Goal: Task Accomplishment & Management: Use online tool/utility

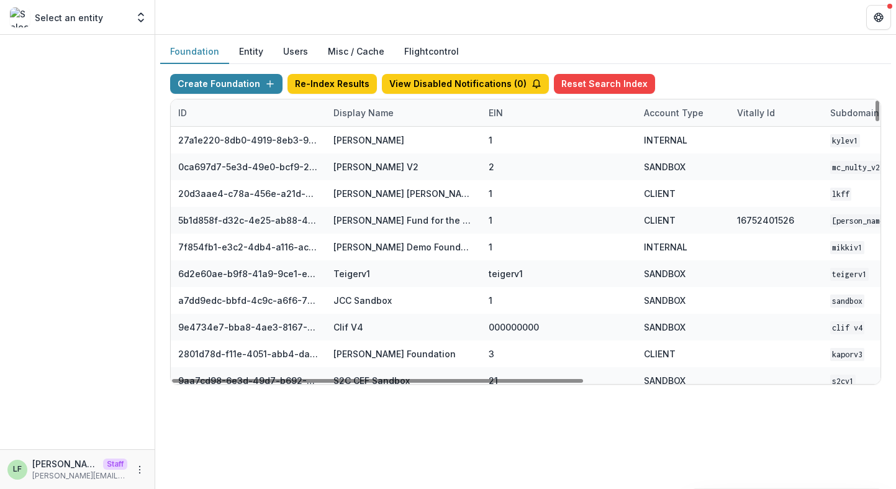
click at [386, 111] on div "Display Name" at bounding box center [363, 112] width 75 height 13
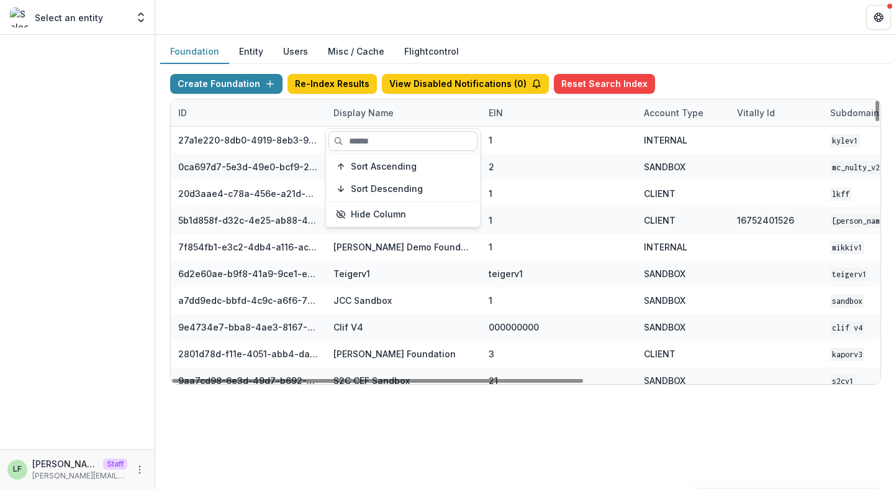
click at [386, 134] on input at bounding box center [403, 141] width 149 height 20
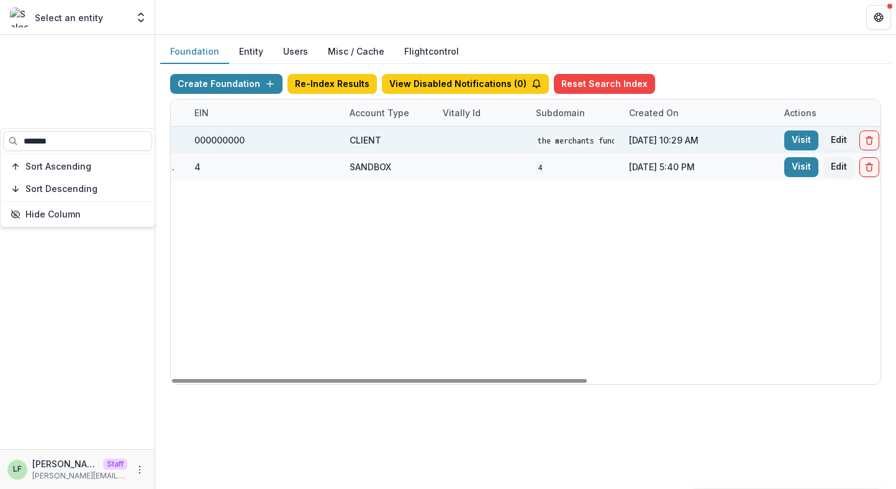
scroll to position [0, 332]
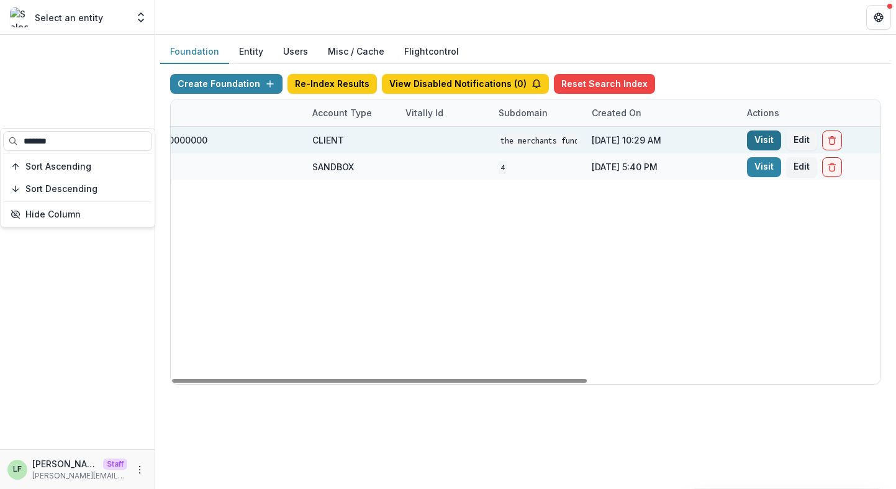
type input "*******"
click at [761, 137] on link "Visit" at bounding box center [764, 140] width 34 height 20
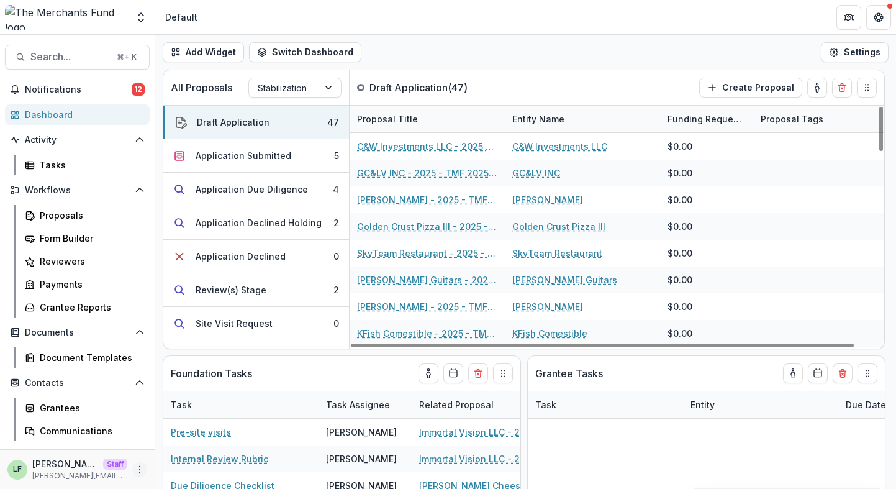
click at [140, 467] on icon "More" at bounding box center [140, 470] width 10 height 10
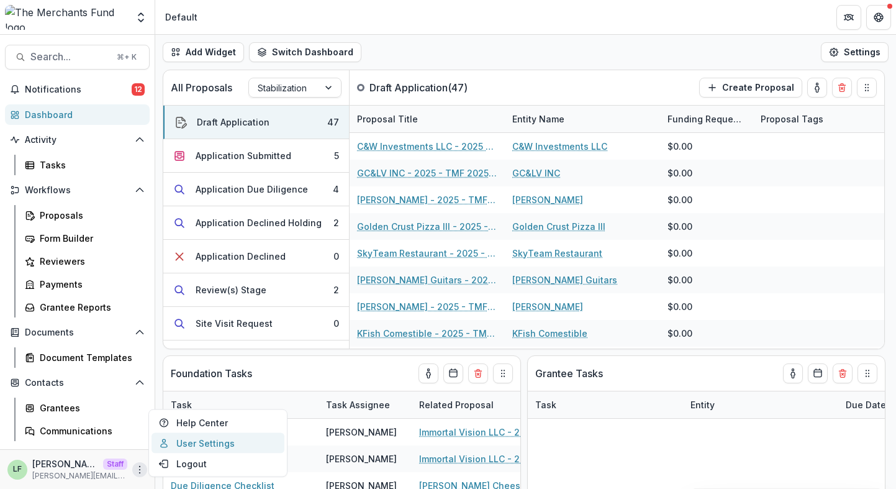
click at [185, 447] on link "User Settings" at bounding box center [218, 443] width 133 height 20
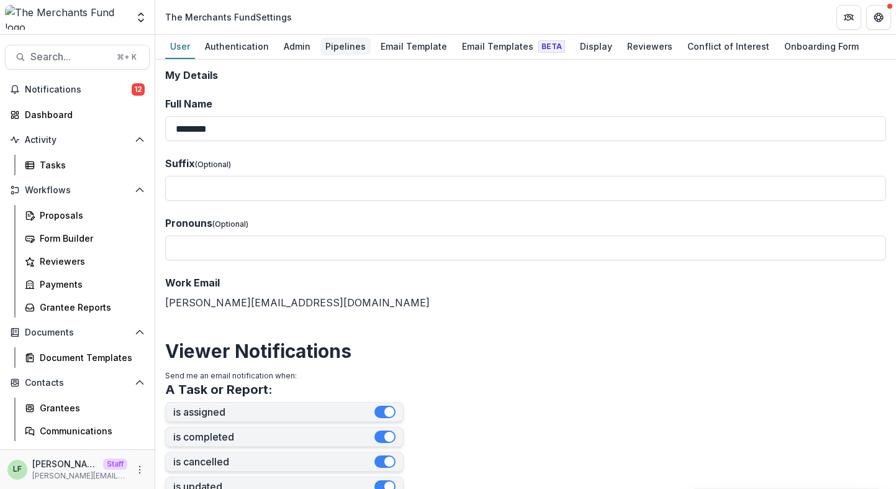
click at [343, 37] on div "Pipelines" at bounding box center [345, 46] width 50 height 18
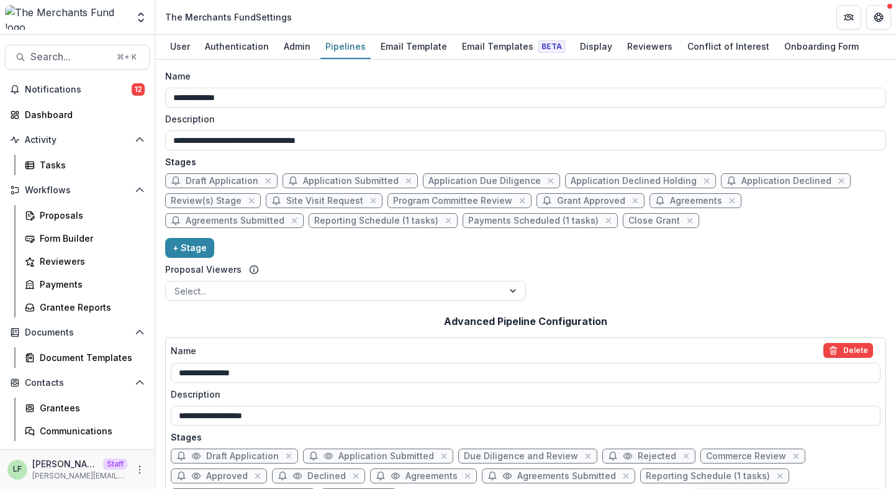
scroll to position [2, 0]
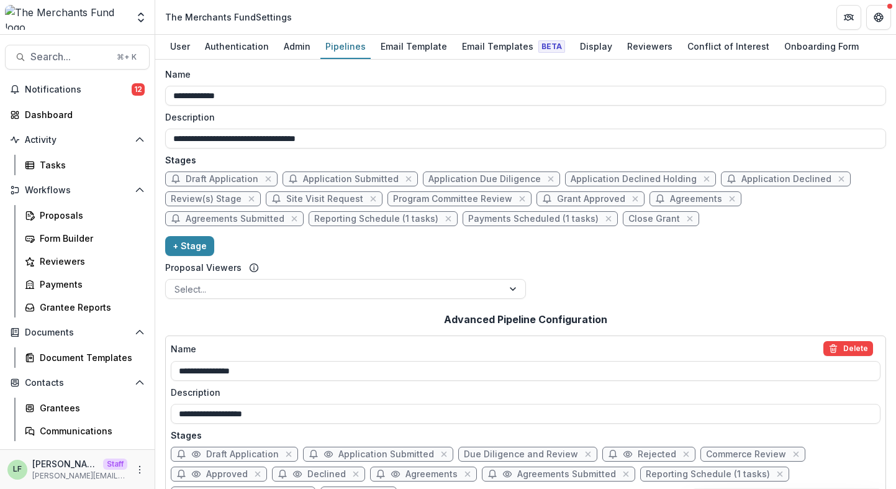
click at [469, 182] on span "Application Due Diligence" at bounding box center [485, 179] width 112 height 11
select select "******"
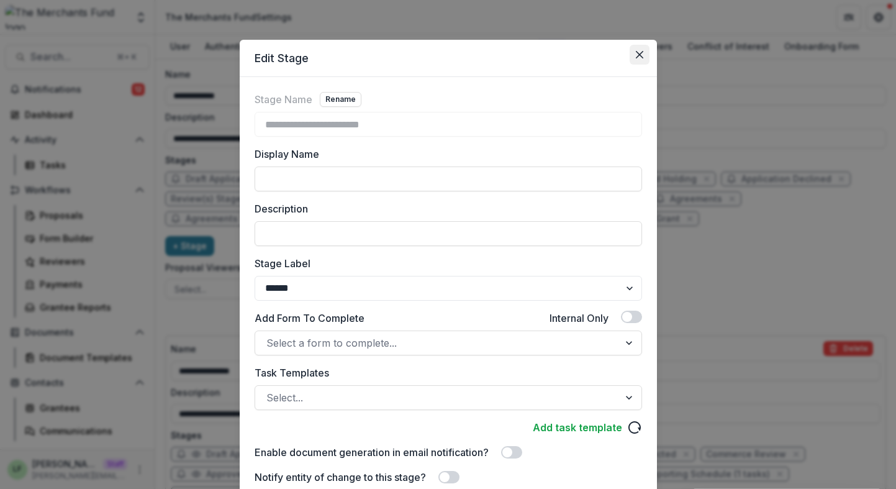
click at [645, 51] on button "Close" at bounding box center [640, 55] width 20 height 20
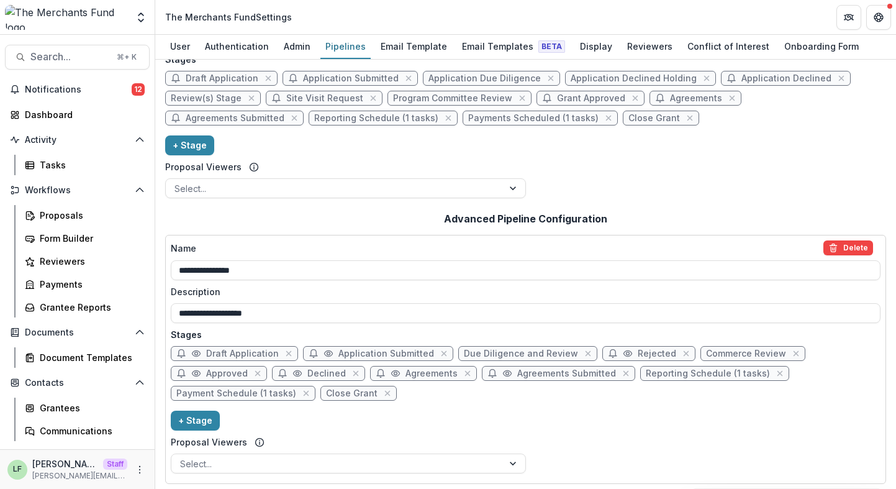
scroll to position [99, 0]
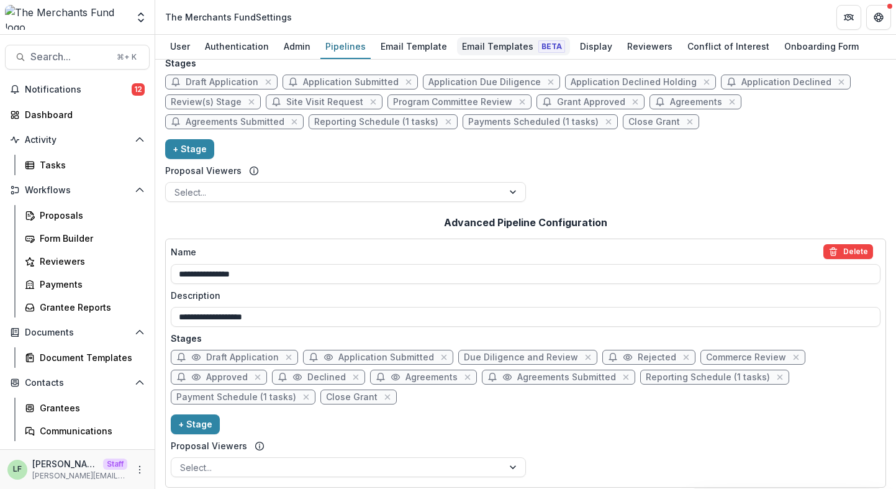
click at [480, 43] on div "Email Templates Beta" at bounding box center [513, 46] width 113 height 18
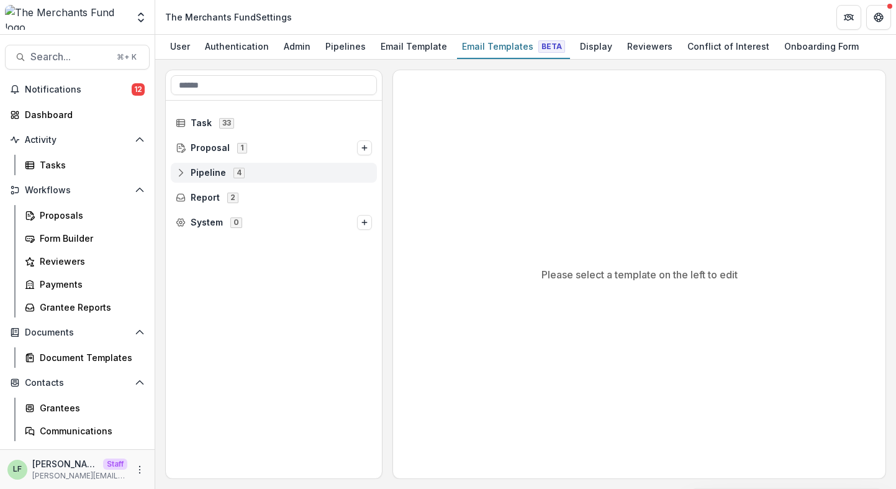
click at [197, 173] on span "Pipeline" at bounding box center [208, 173] width 35 height 11
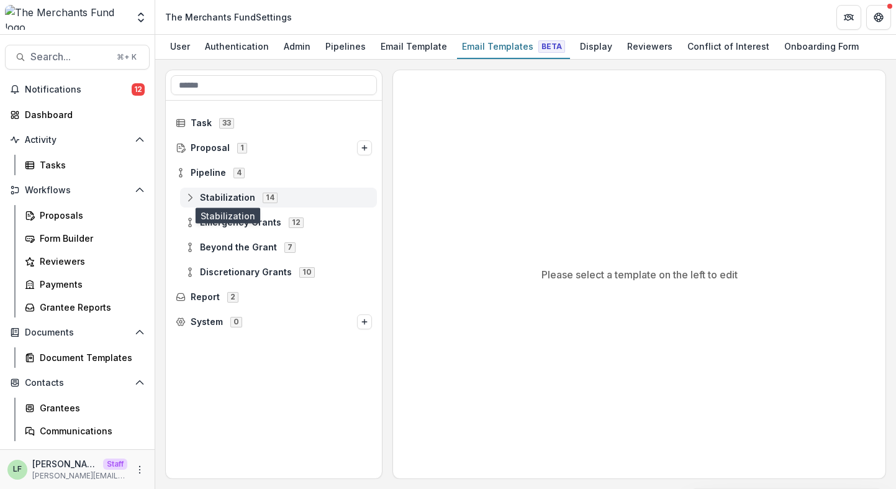
click at [207, 197] on span "Stabilization" at bounding box center [227, 198] width 55 height 11
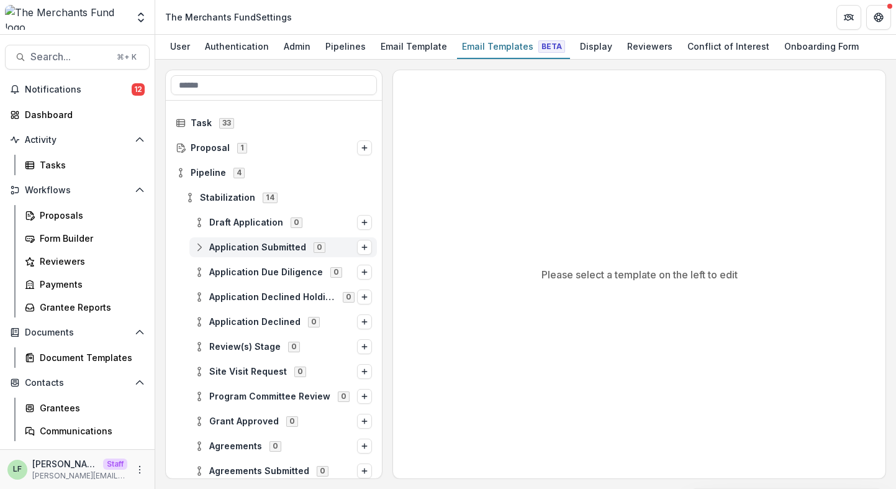
click at [201, 248] on icon at bounding box center [199, 247] width 10 height 10
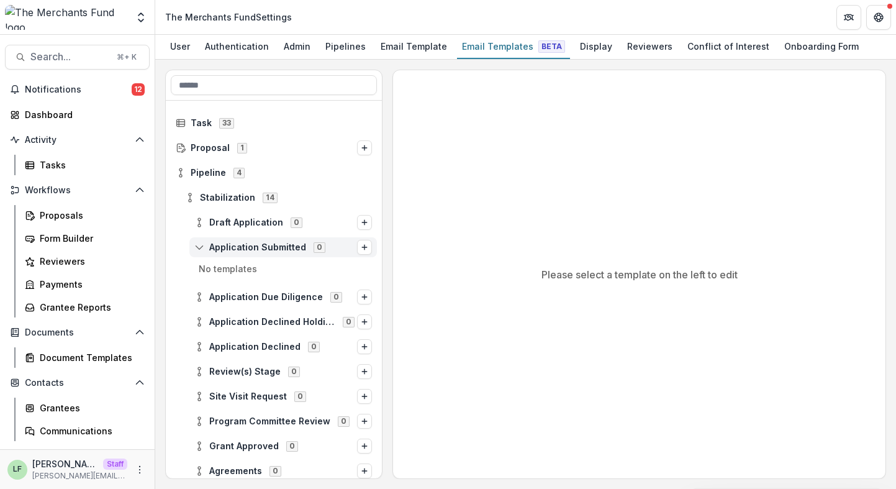
click at [201, 248] on icon at bounding box center [199, 247] width 10 height 10
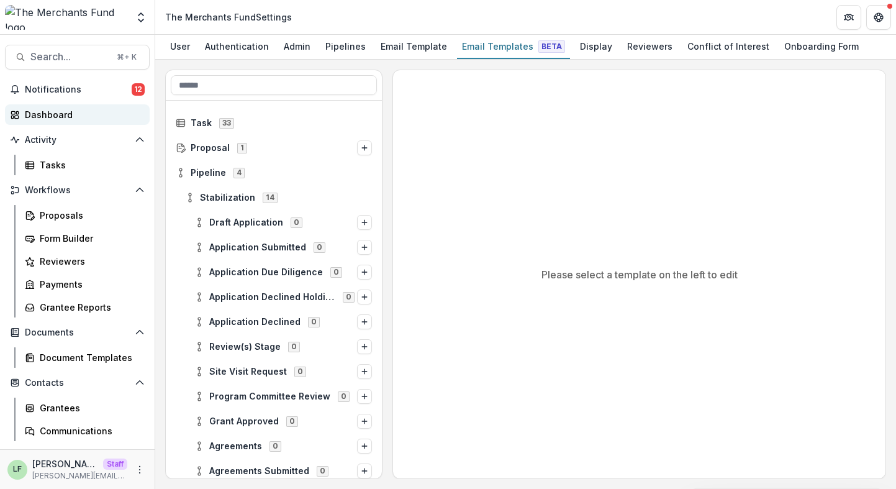
click at [68, 113] on div "Dashboard" at bounding box center [82, 114] width 115 height 13
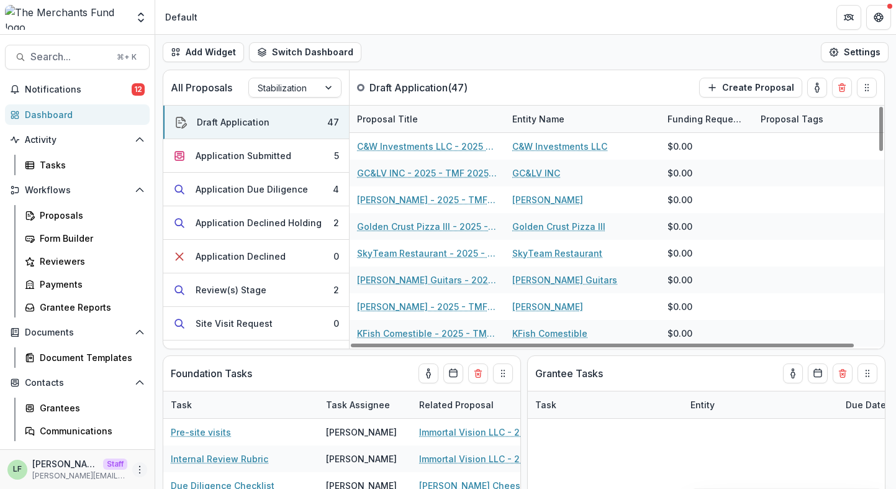
click at [132, 462] on button "More" at bounding box center [139, 469] width 15 height 15
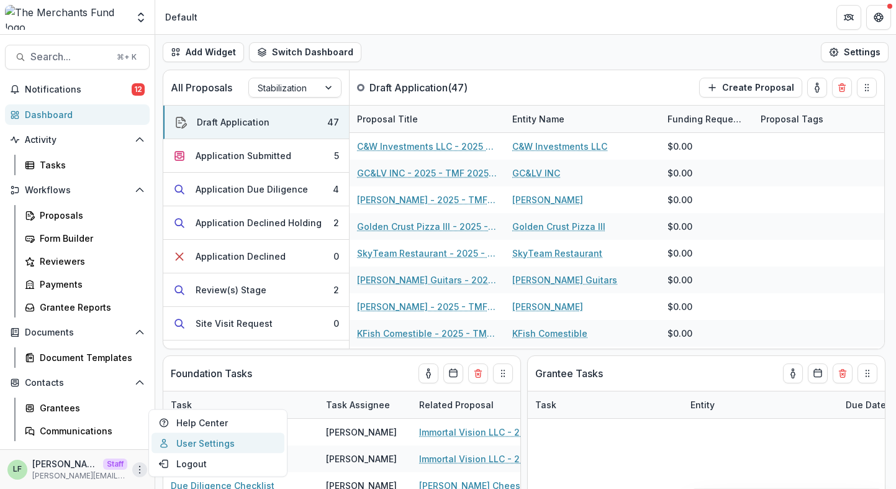
click at [171, 438] on link "User Settings" at bounding box center [218, 443] width 133 height 20
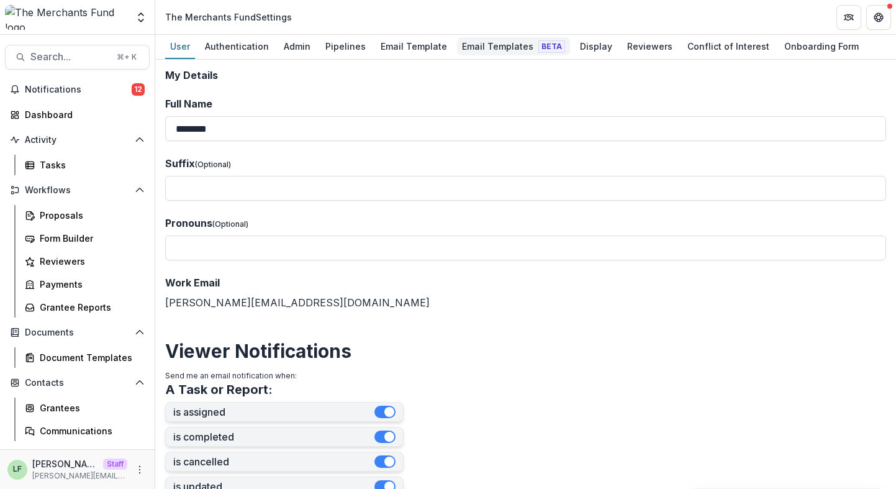
click at [486, 37] on div "Email Templates Beta" at bounding box center [513, 46] width 113 height 18
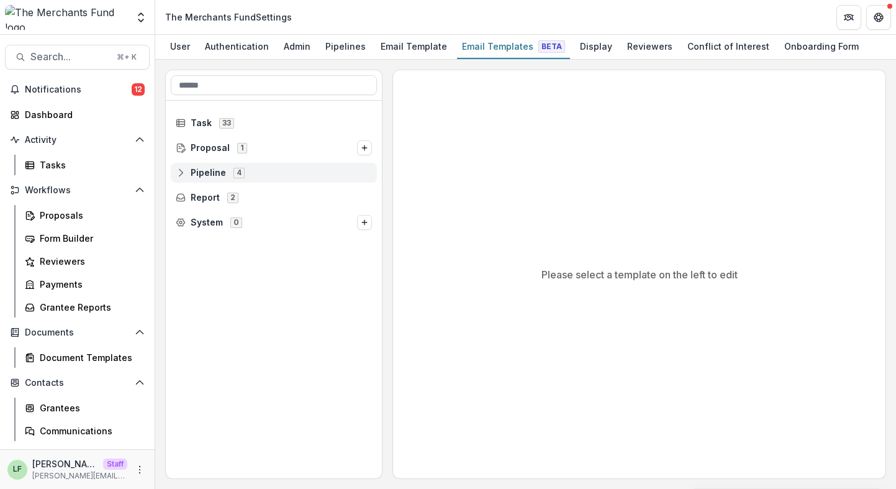
click at [184, 172] on icon at bounding box center [181, 173] width 10 height 10
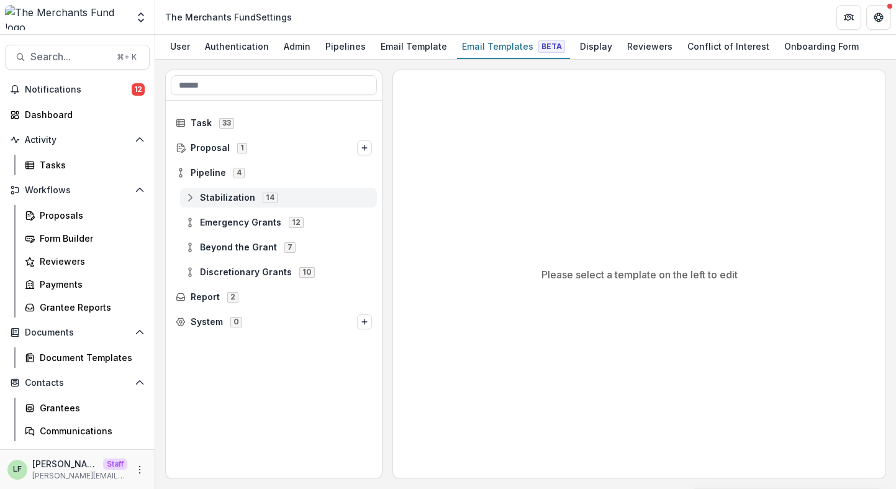
click at [186, 202] on icon at bounding box center [190, 198] width 10 height 10
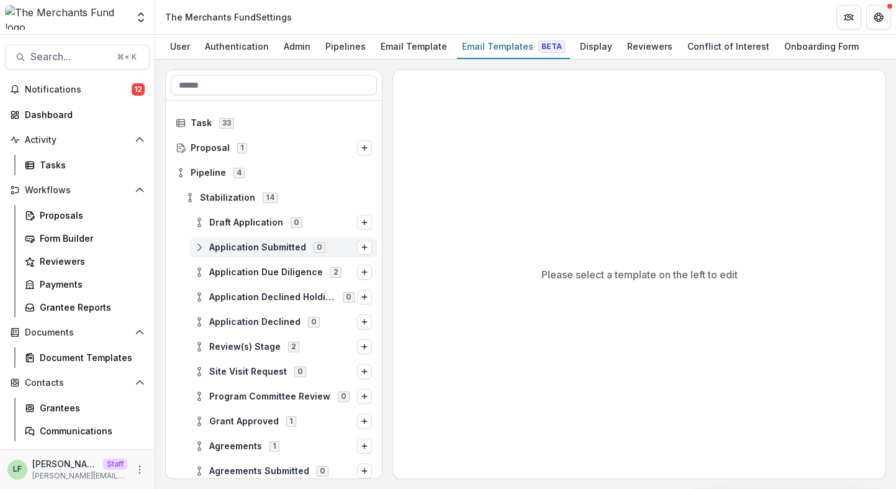
click at [199, 249] on circle at bounding box center [199, 250] width 2 height 2
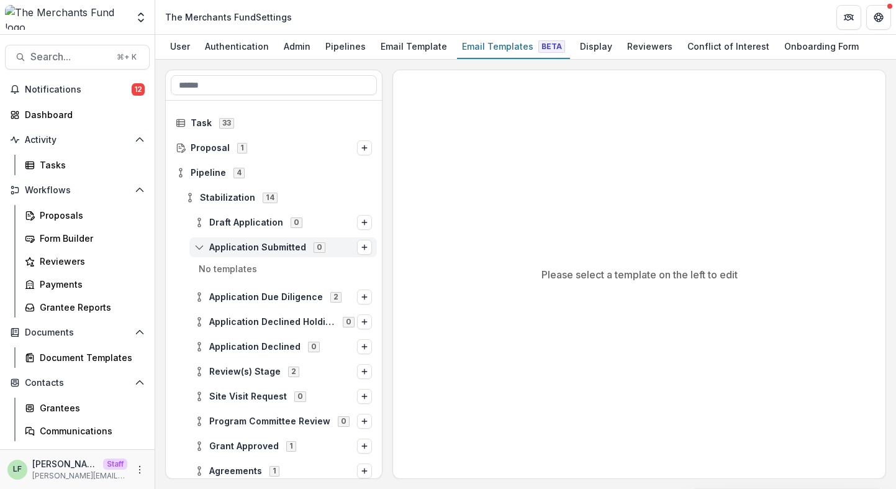
click at [199, 249] on circle at bounding box center [199, 250] width 2 height 2
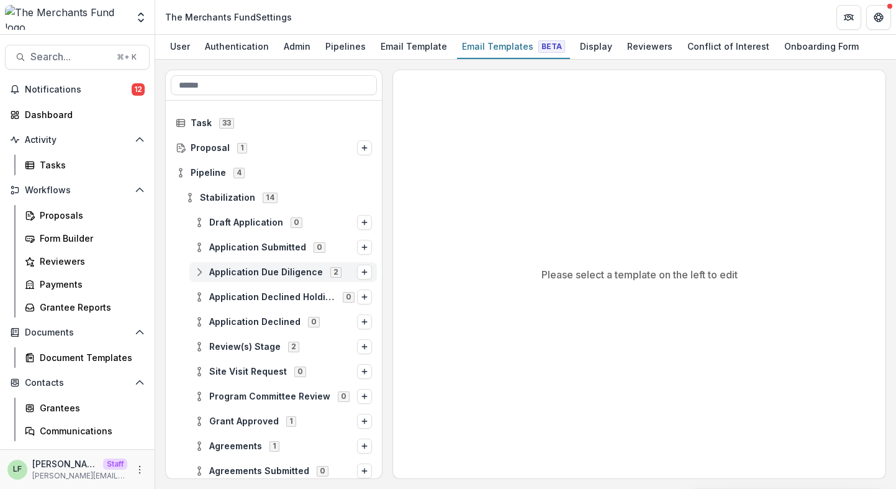
click at [199, 268] on circle at bounding box center [199, 269] width 2 height 2
click at [199, 270] on circle at bounding box center [199, 269] width 2 height 2
click at [186, 199] on icon at bounding box center [190, 198] width 10 height 10
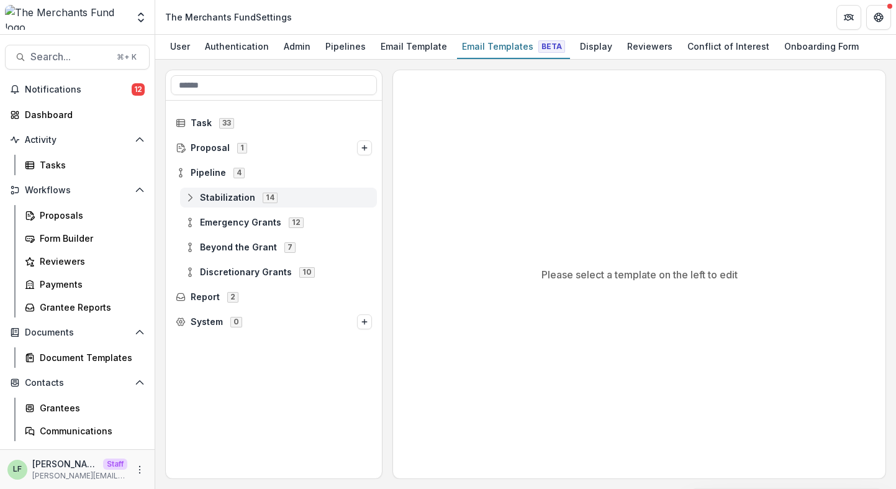
click at [186, 199] on icon at bounding box center [190, 198] width 10 height 10
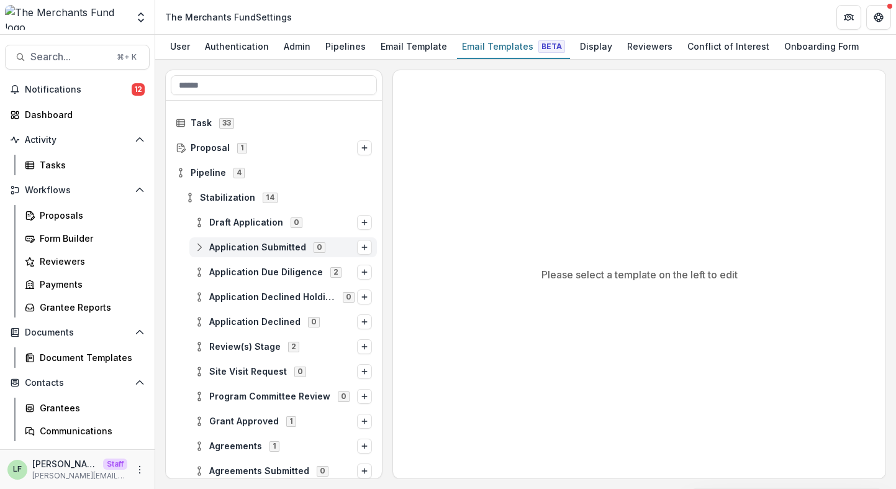
click at [197, 245] on icon at bounding box center [199, 247] width 10 height 10
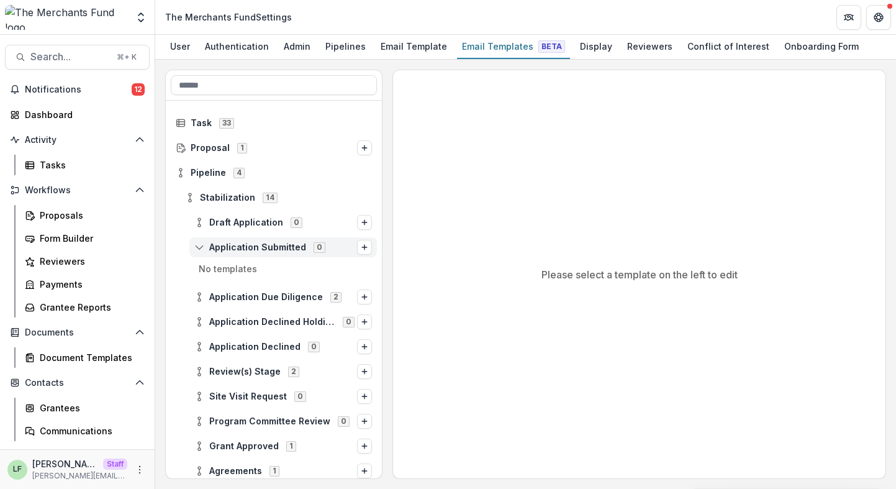
click at [197, 245] on icon at bounding box center [199, 247] width 10 height 10
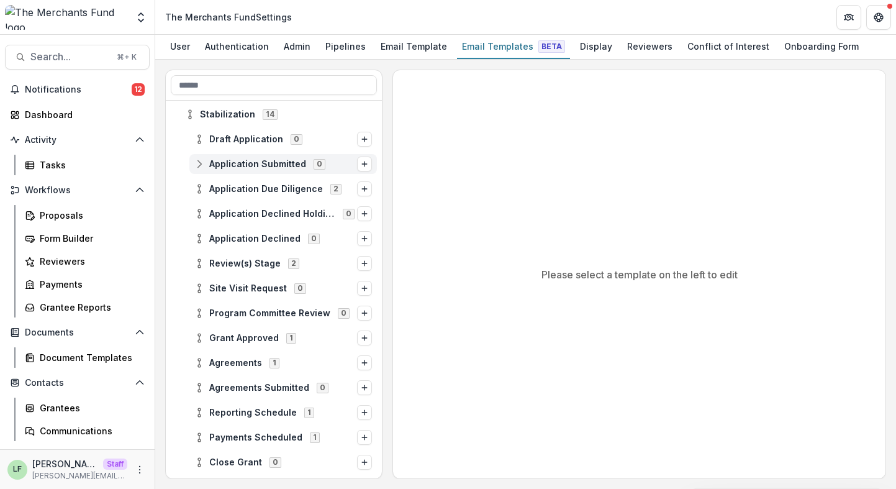
scroll to position [86, 0]
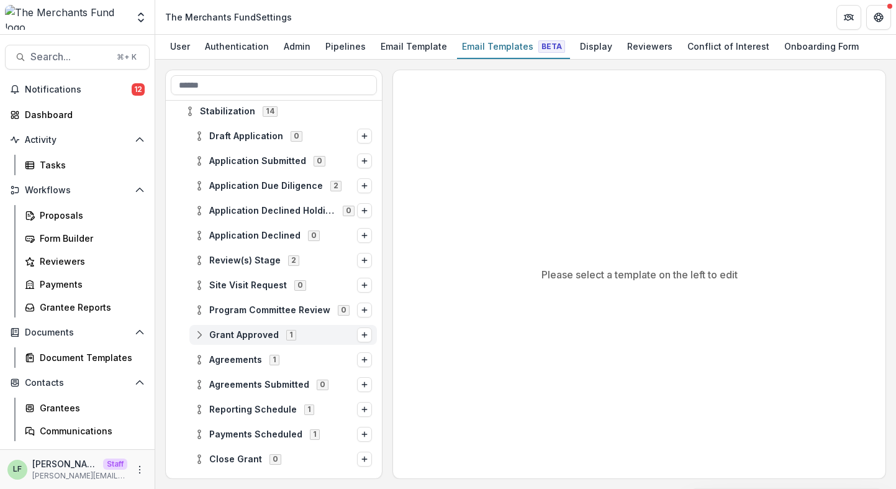
click at [198, 333] on icon at bounding box center [199, 335] width 10 height 10
click at [201, 338] on circle at bounding box center [199, 338] width 2 height 2
click at [201, 361] on icon at bounding box center [199, 360] width 10 height 10
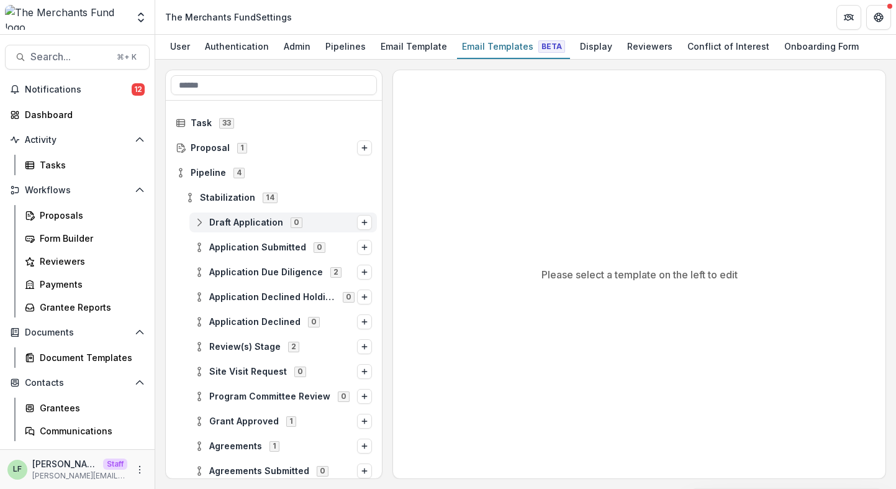
click at [199, 216] on div "Draft Application 0" at bounding box center [283, 222] width 188 height 20
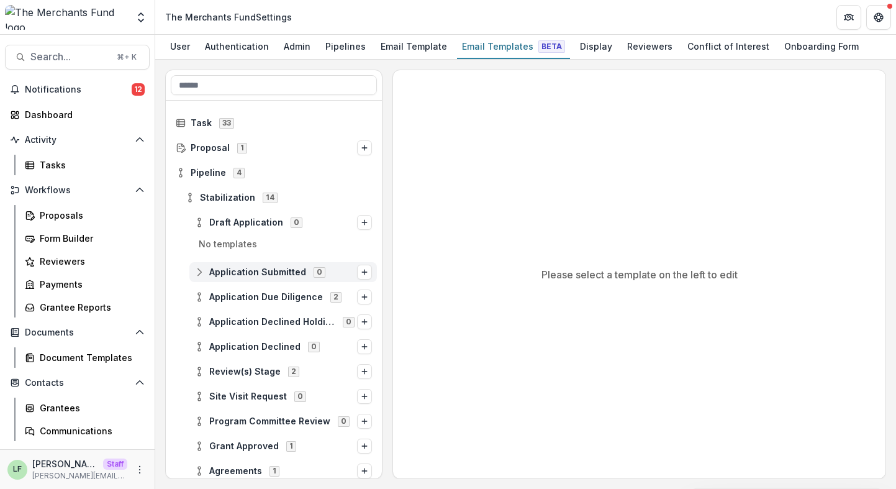
click at [199, 275] on icon at bounding box center [199, 272] width 10 height 10
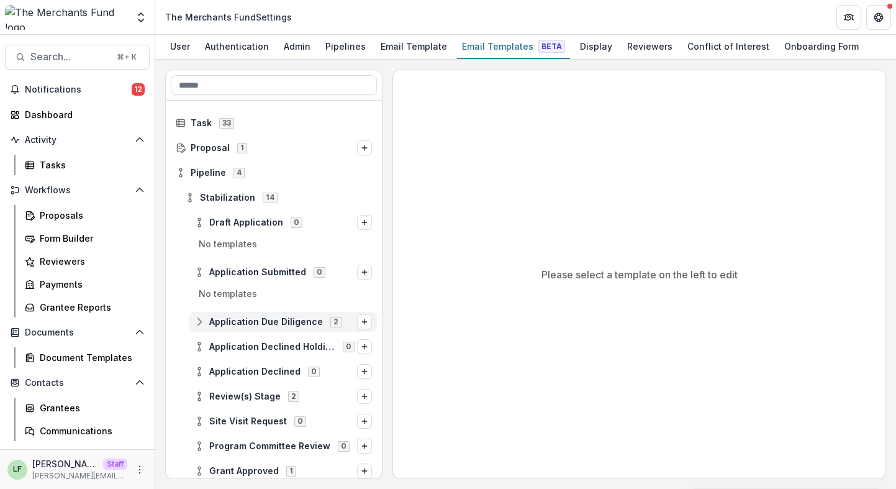
click at [199, 324] on icon at bounding box center [199, 322] width 10 height 10
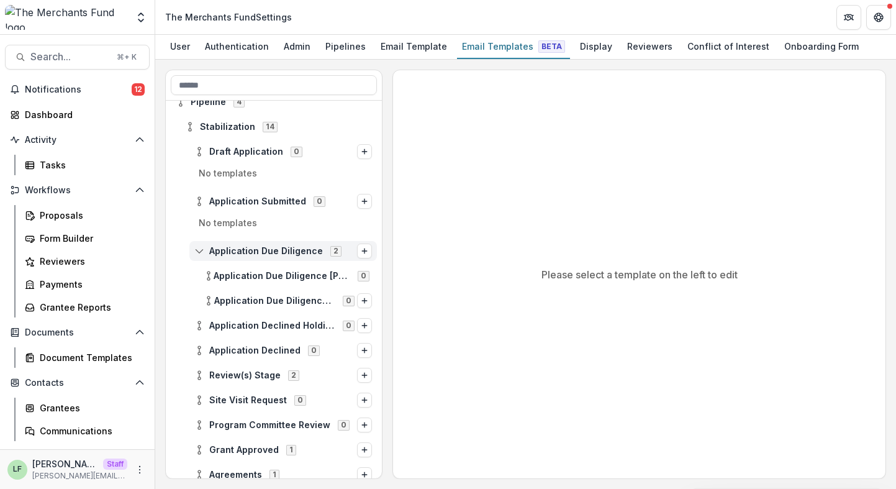
scroll to position [74, 0]
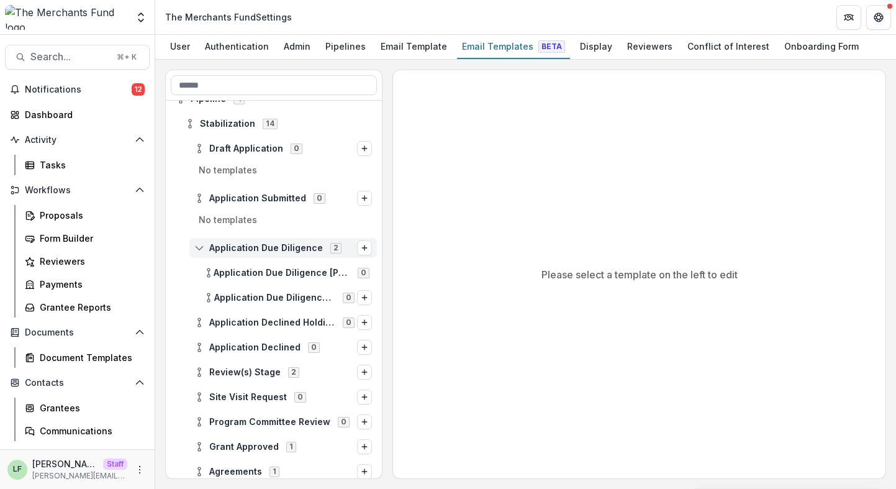
click at [199, 252] on circle at bounding box center [199, 251] width 2 height 2
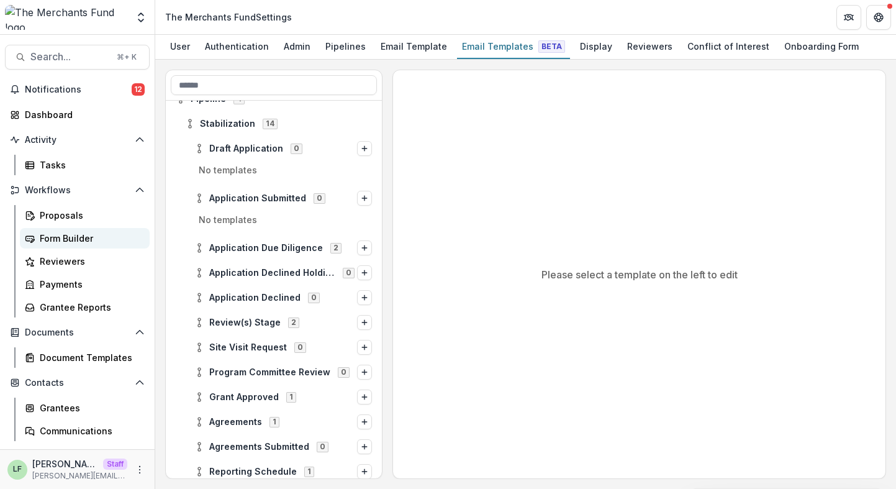
click at [53, 240] on div "Form Builder" at bounding box center [90, 238] width 100 height 13
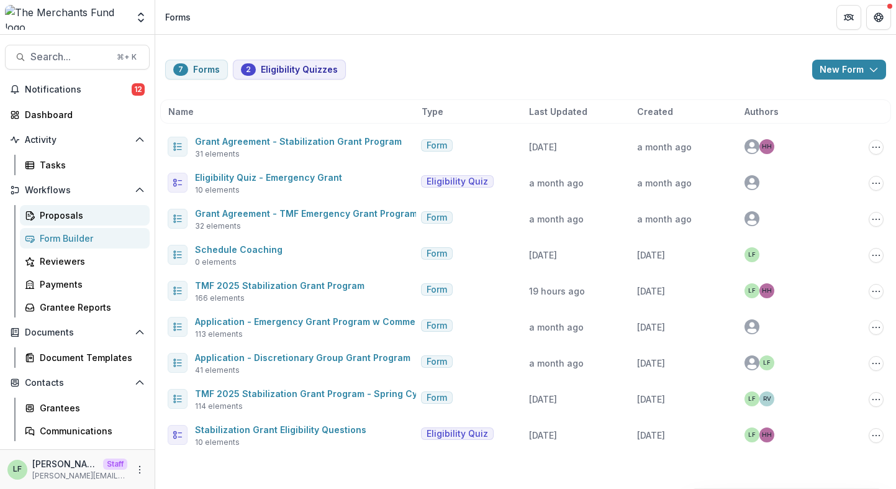
click at [54, 217] on div "Proposals" at bounding box center [90, 215] width 100 height 13
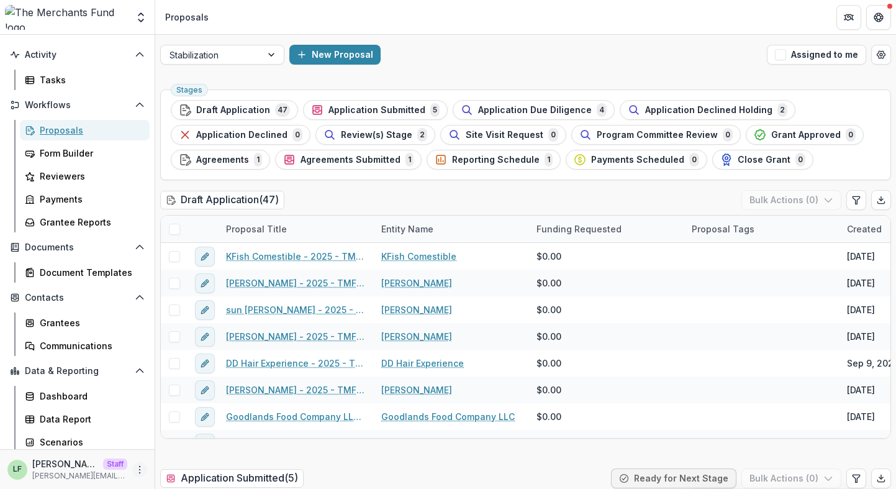
scroll to position [88, 0]
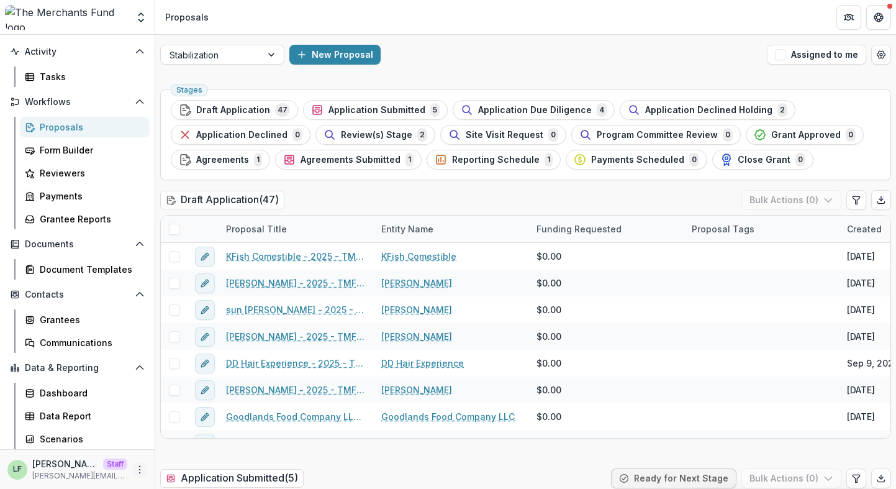
click at [138, 470] on icon "More" at bounding box center [140, 470] width 10 height 10
click at [181, 447] on link "User Settings" at bounding box center [218, 443] width 133 height 20
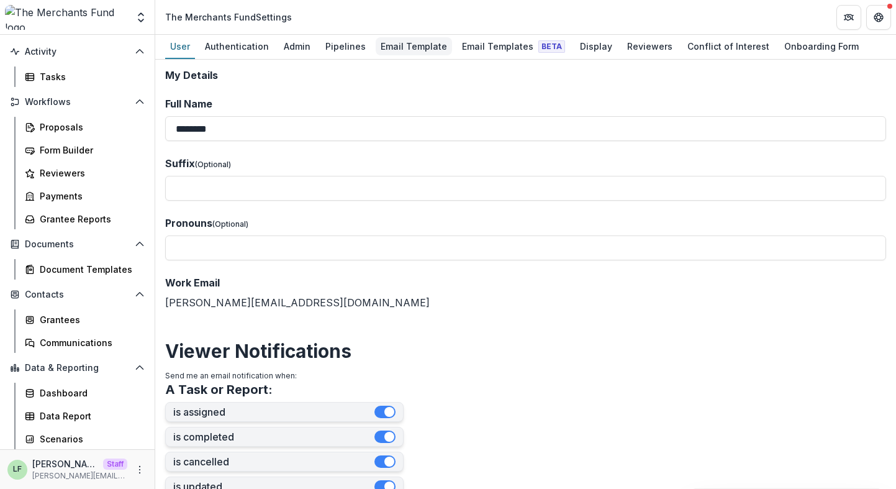
click at [397, 56] on link "Email Template" at bounding box center [414, 47] width 76 height 24
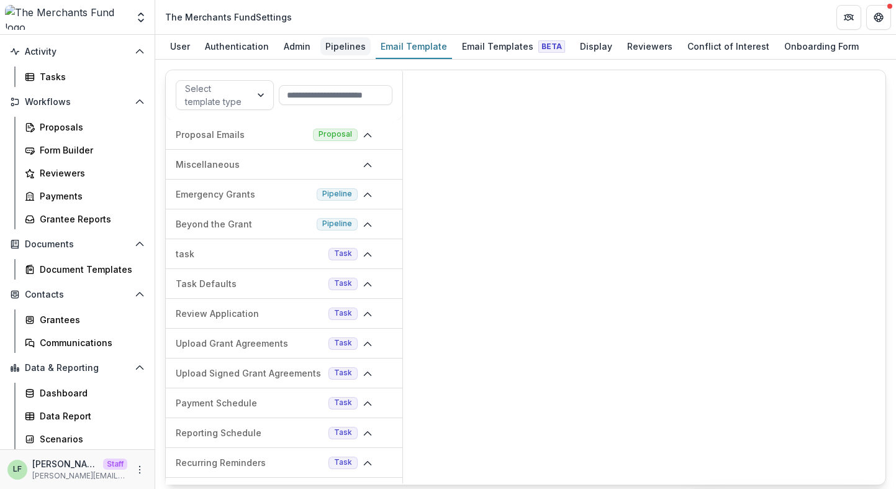
click at [343, 55] on div "Pipelines" at bounding box center [345, 46] width 50 height 18
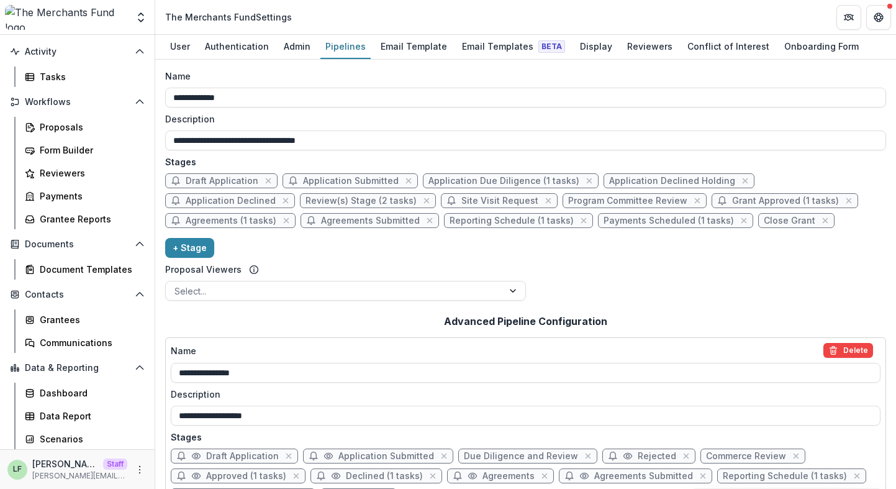
click at [536, 183] on span "Application Due Diligence (1 tasks)" at bounding box center [504, 181] width 151 height 11
select select "******"
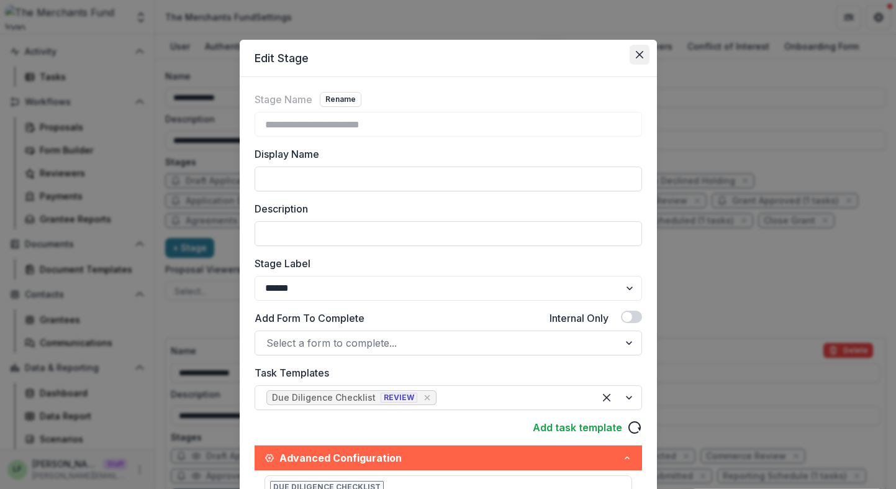
click at [633, 63] on button "Close" at bounding box center [640, 55] width 20 height 20
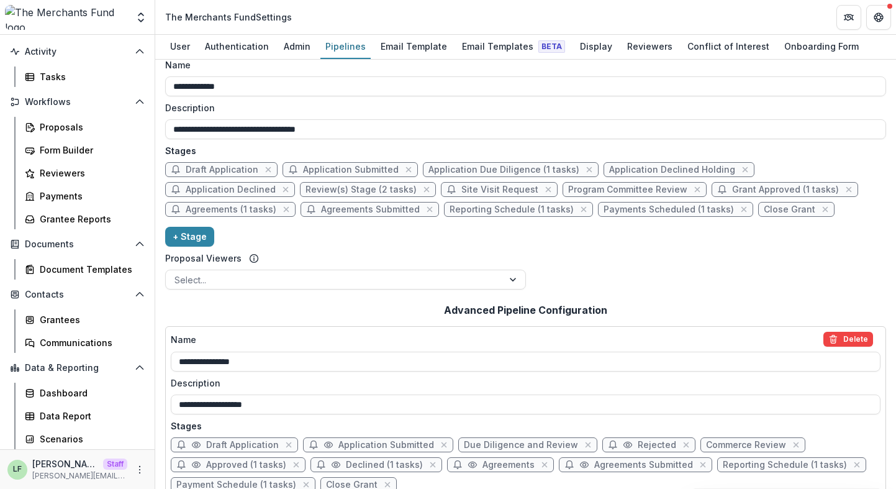
scroll to position [7, 0]
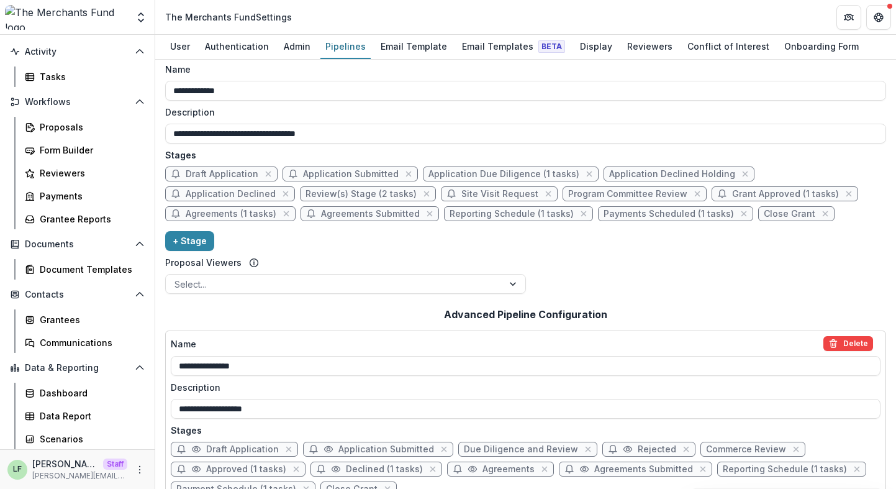
click at [359, 175] on span "Application Submitted" at bounding box center [351, 174] width 96 height 11
select select "*********"
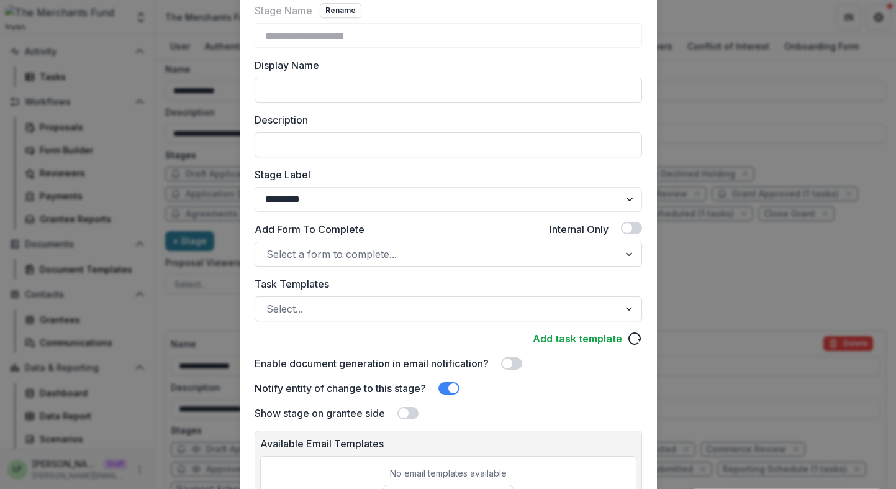
scroll to position [131, 0]
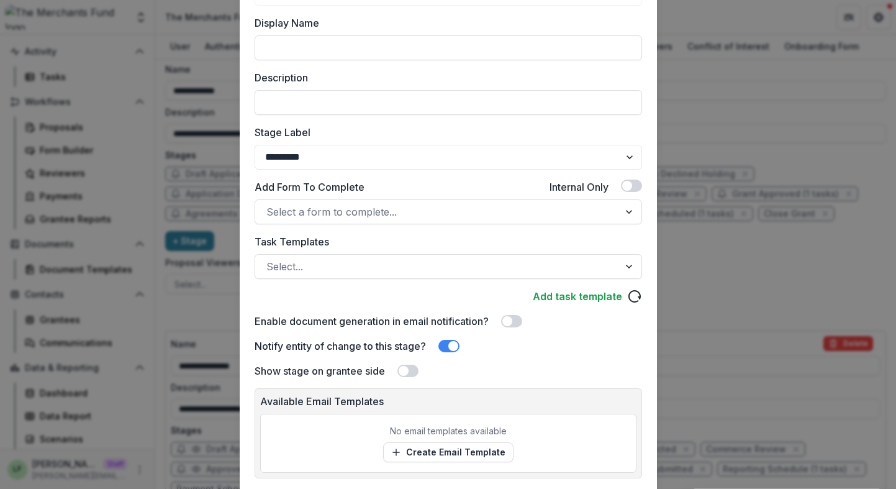
click at [410, 371] on span at bounding box center [407, 371] width 21 height 12
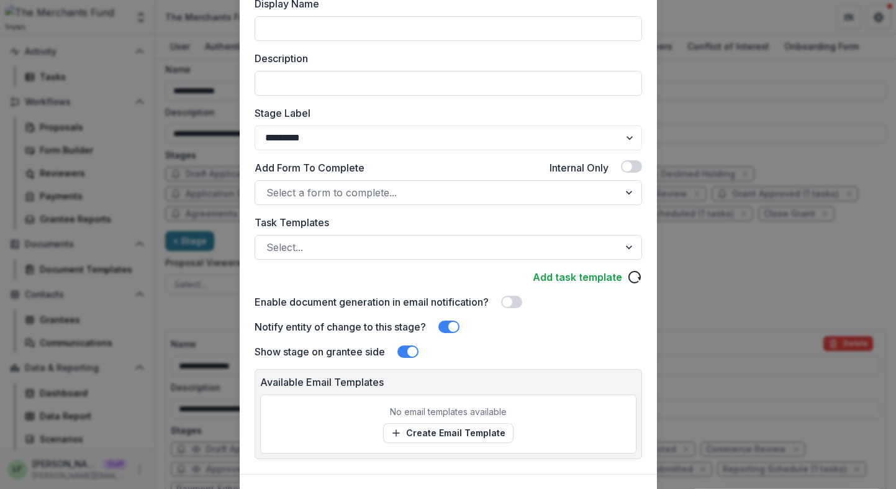
scroll to position [215, 0]
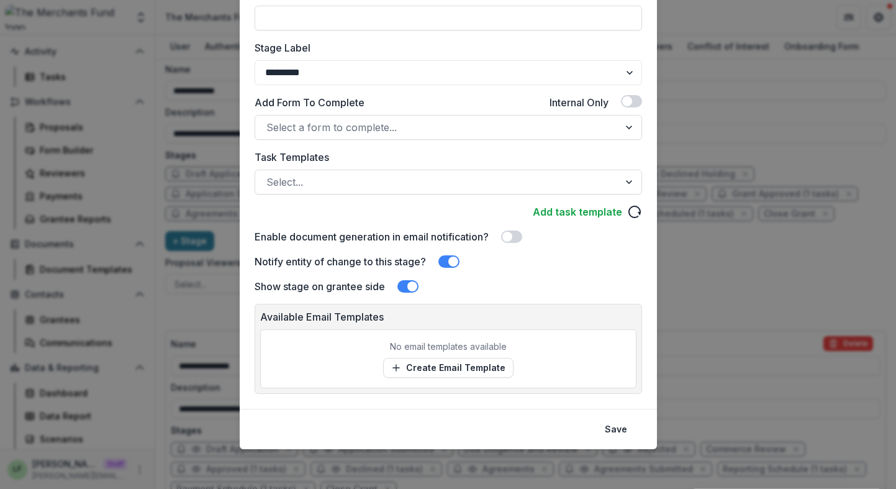
click at [407, 288] on span at bounding box center [412, 286] width 10 height 10
click at [615, 424] on button "Save" at bounding box center [615, 429] width 37 height 20
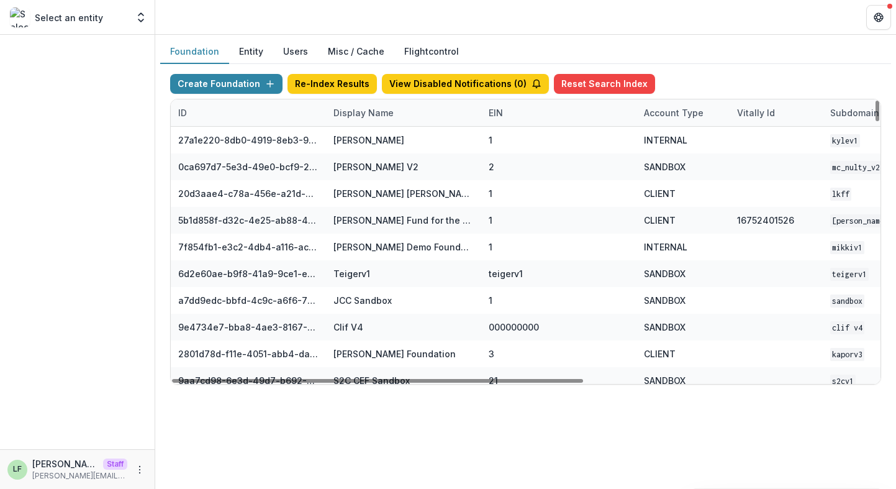
click at [357, 121] on div "Display Name" at bounding box center [403, 112] width 155 height 27
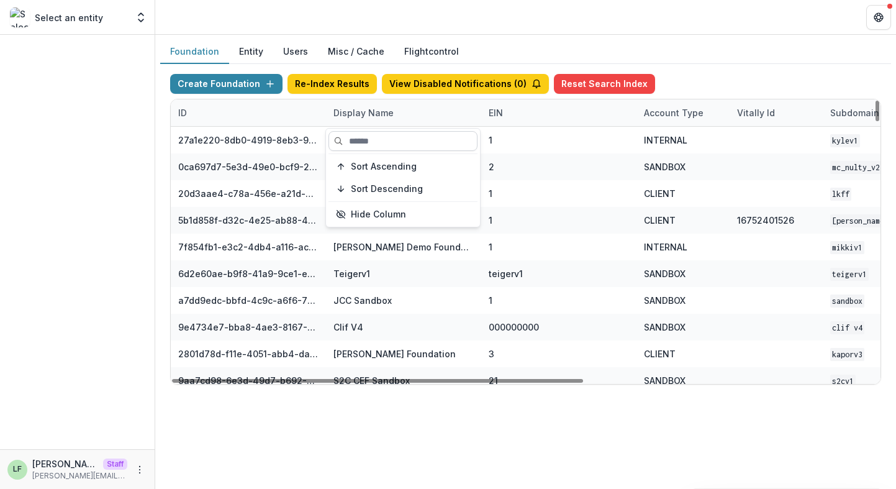
click at [366, 141] on input at bounding box center [403, 141] width 149 height 20
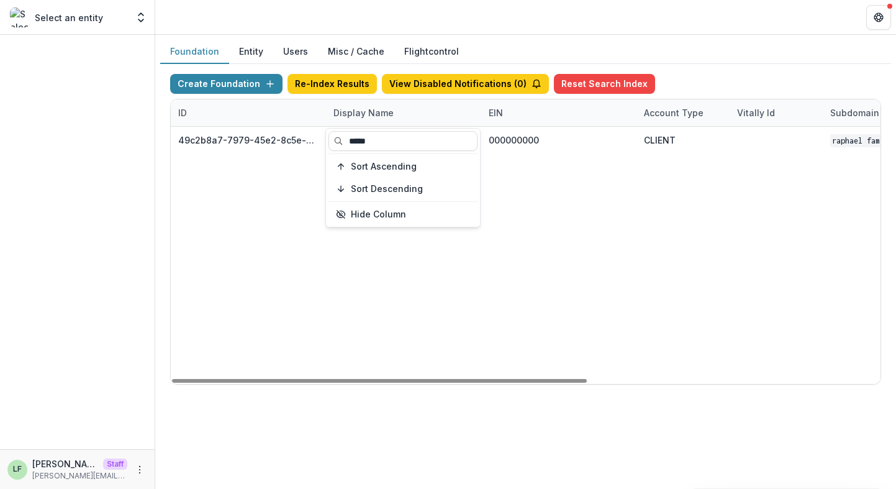
type input "*****"
click at [408, 304] on div "49c2b8a7-7979-45e2-8c5e-03fb224fdb7f Raphael Family Foundation 000000000 CLIENT…" at bounding box center [776, 255] width 1211 height 257
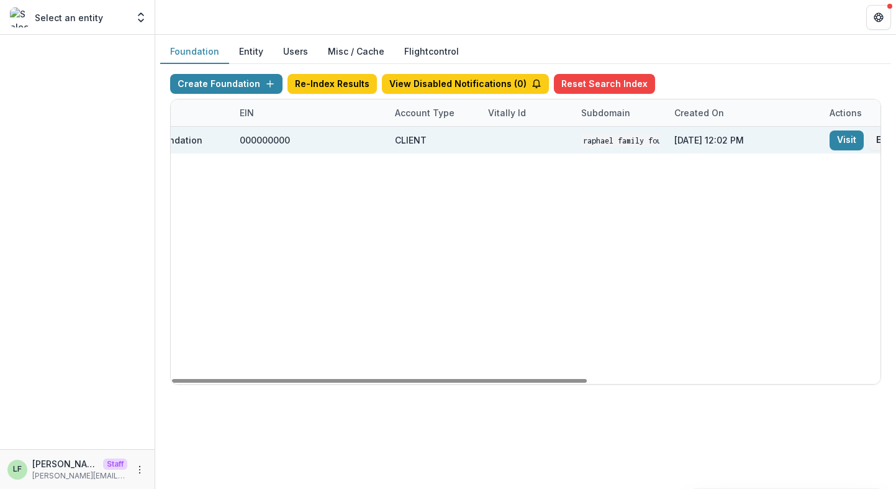
scroll to position [0, 491]
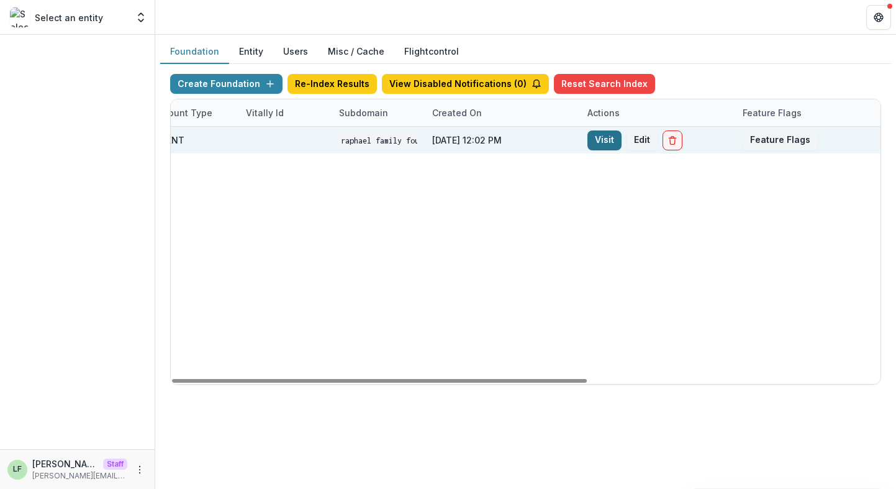
click at [603, 137] on link "Visit" at bounding box center [604, 140] width 34 height 20
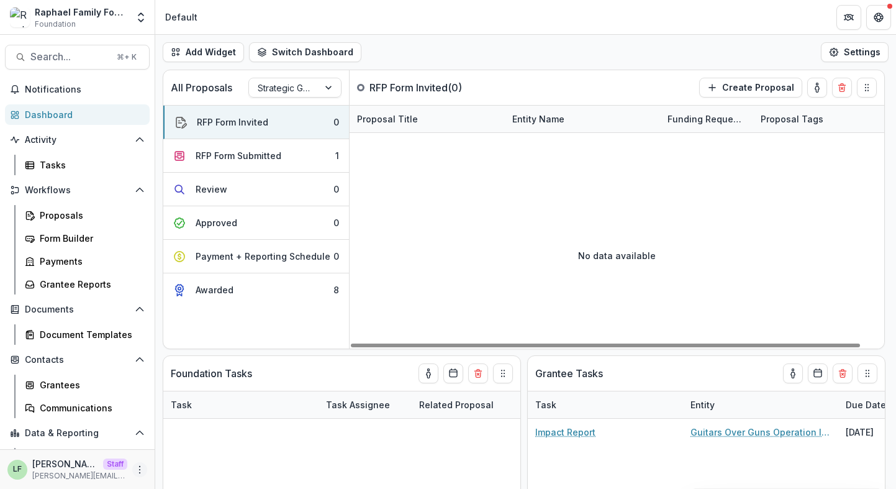
click at [132, 467] on button "More" at bounding box center [139, 469] width 15 height 15
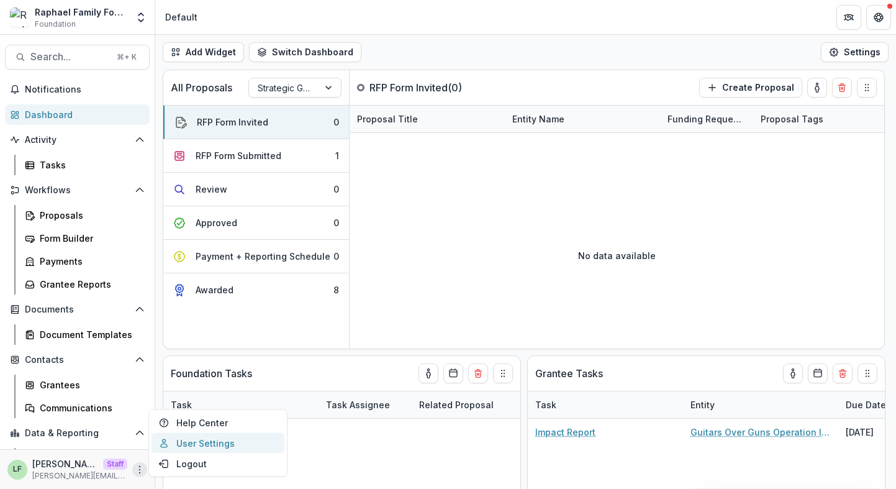
click at [164, 440] on icon at bounding box center [164, 443] width 10 height 10
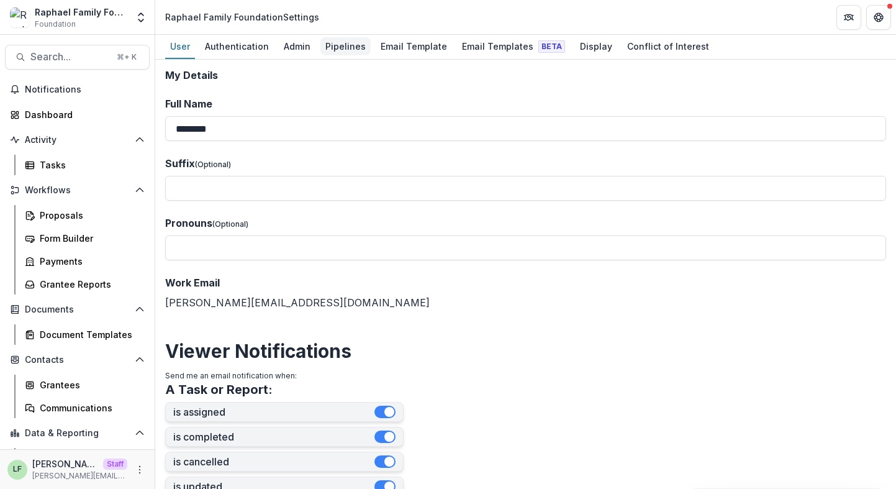
click at [334, 55] on div "Pipelines" at bounding box center [345, 46] width 50 height 18
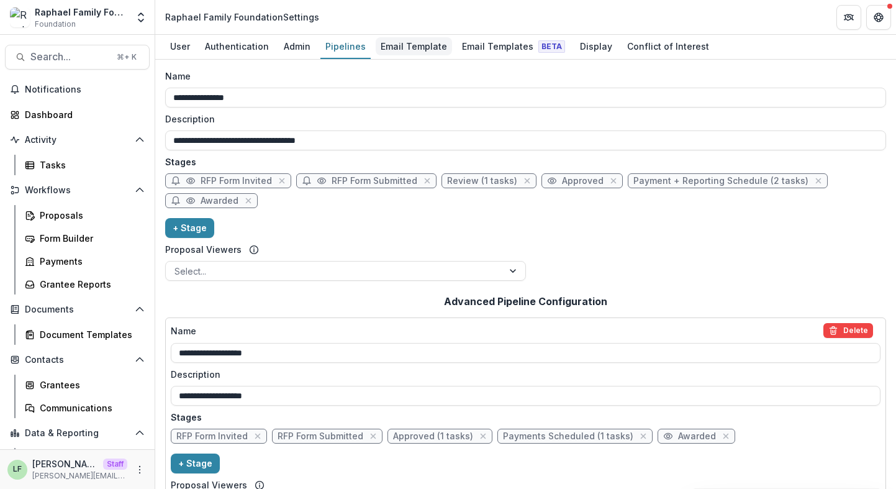
click at [385, 45] on div "Email Template" at bounding box center [414, 46] width 76 height 18
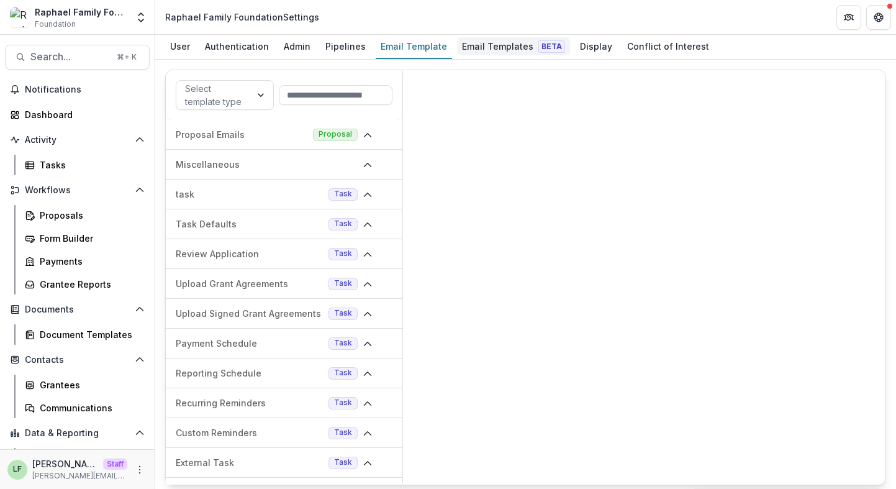
click at [468, 45] on div "Email Templates Beta" at bounding box center [513, 46] width 113 height 18
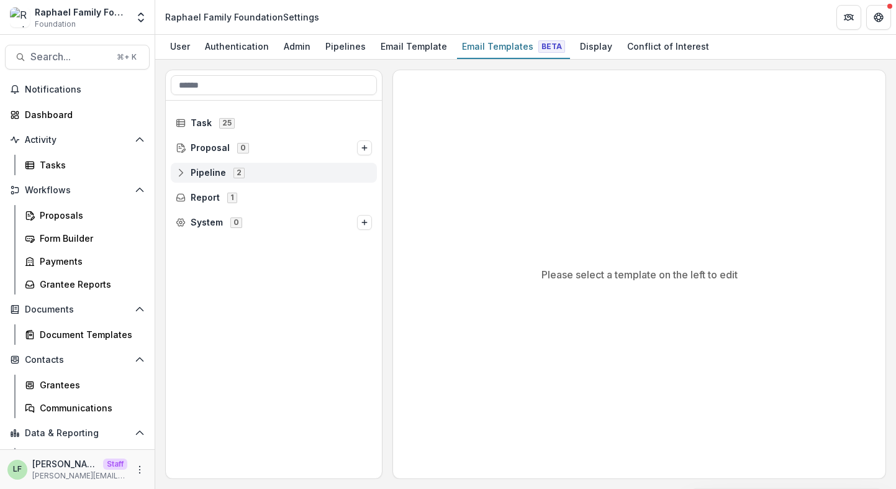
click at [181, 176] on circle at bounding box center [180, 176] width 2 height 2
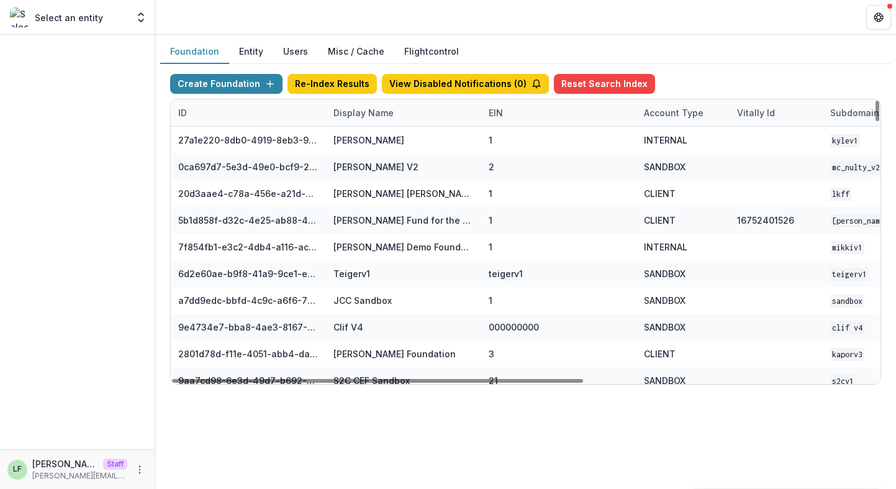
click at [373, 107] on div "Display Name" at bounding box center [363, 112] width 75 height 13
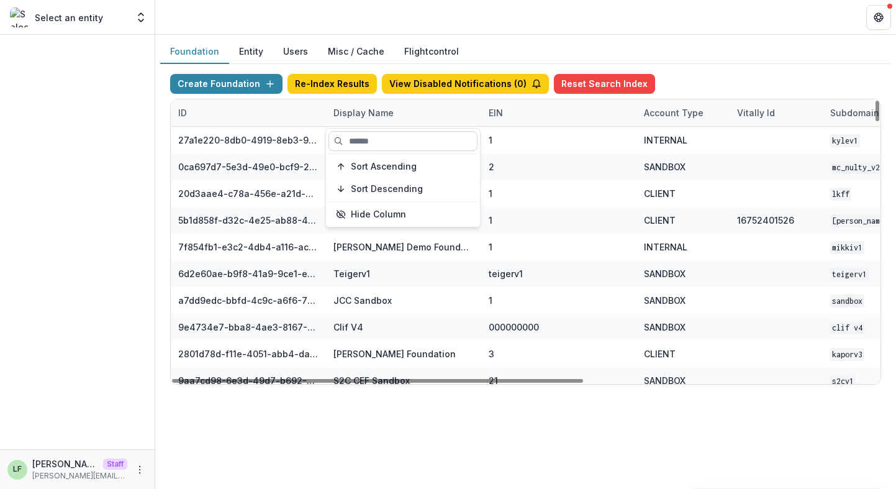
click at [376, 139] on input at bounding box center [403, 141] width 149 height 20
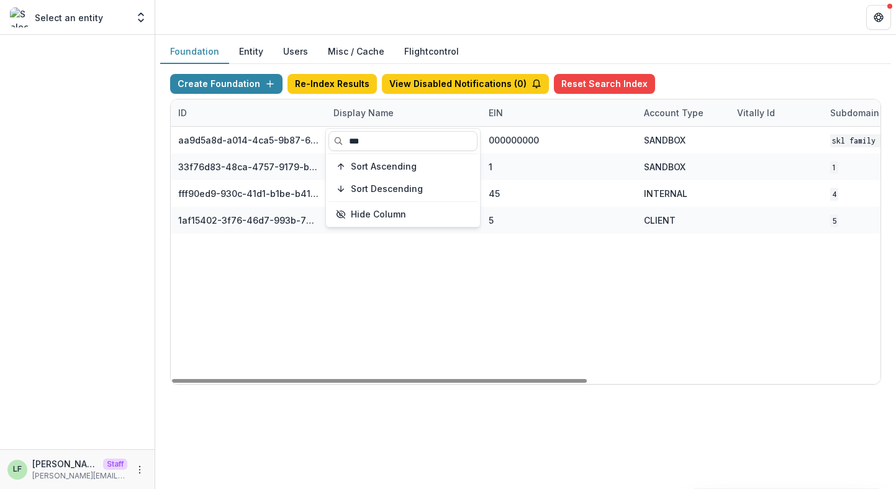
type input "***"
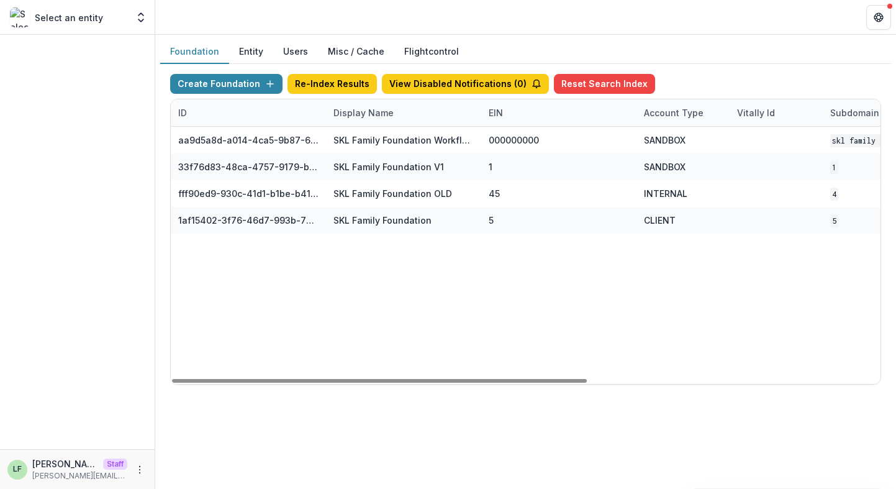
click at [565, 268] on div "aa9d5a8d-a014-4ca5-9b87-658156cc4b40 SKL Family Foundation Workflow Sandbox 000…" at bounding box center [776, 255] width 1211 height 257
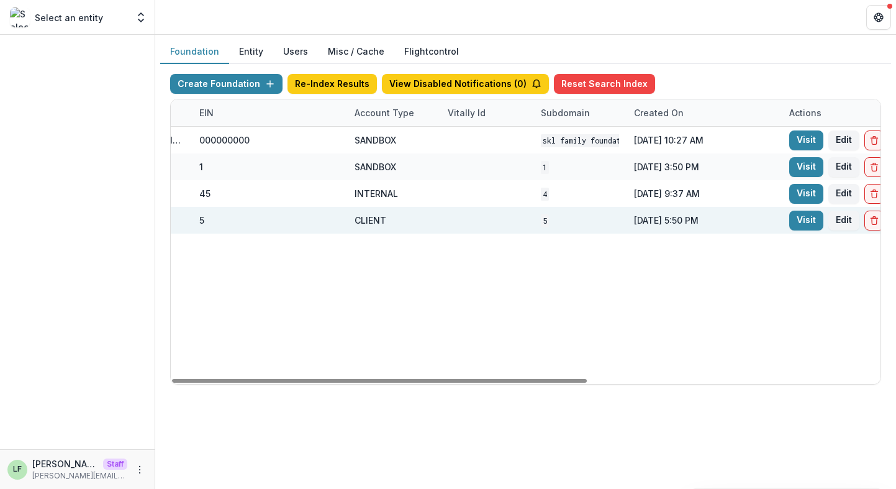
scroll to position [0, 501]
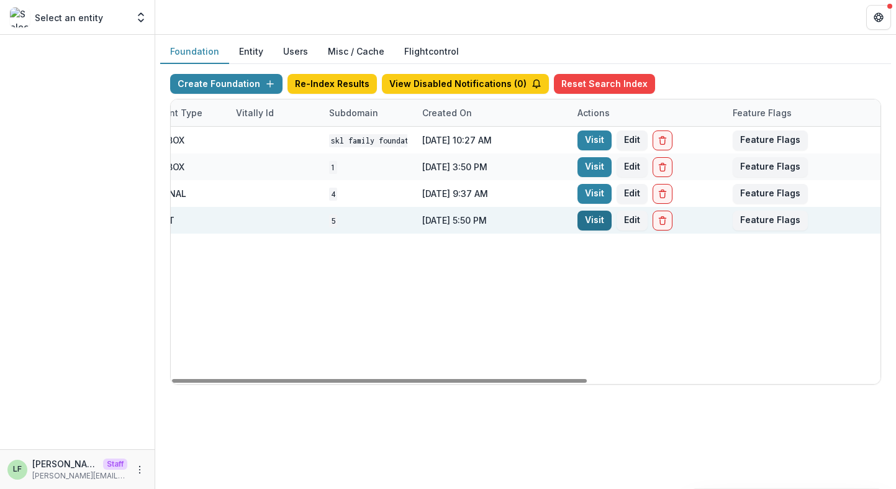
click at [582, 219] on link "Visit" at bounding box center [595, 221] width 34 height 20
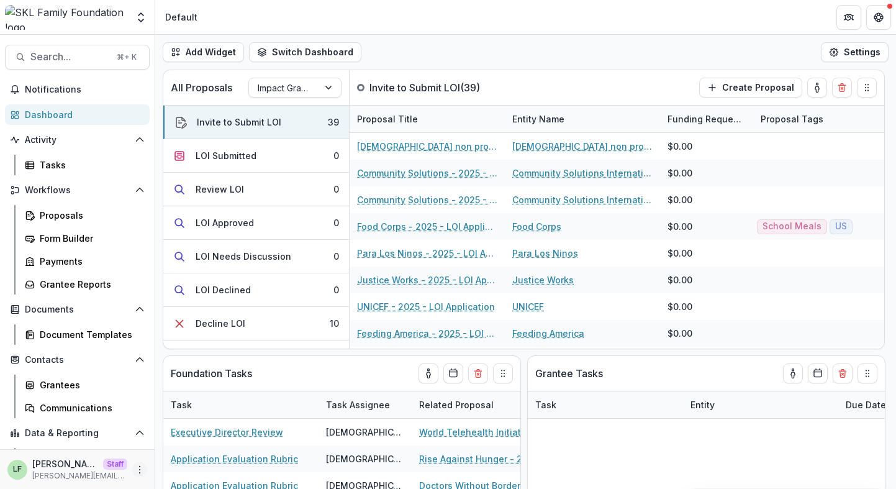
click at [135, 466] on icon "More" at bounding box center [140, 470] width 10 height 10
click at [214, 435] on link "User Settings" at bounding box center [218, 443] width 133 height 20
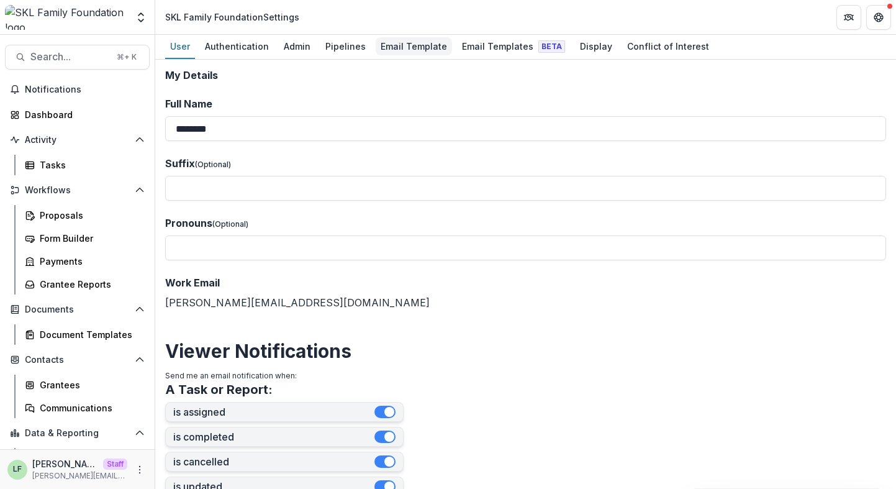
click at [403, 49] on div "Email Template" at bounding box center [414, 46] width 76 height 18
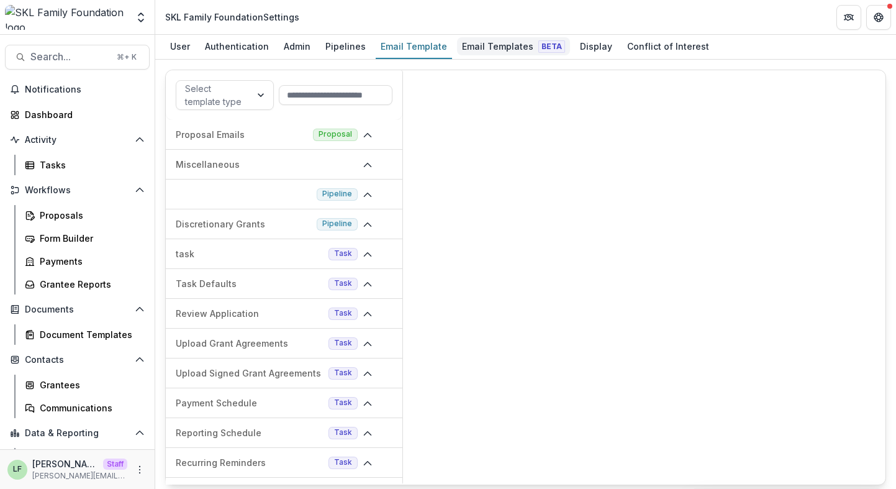
click at [471, 42] on div "Email Templates Beta" at bounding box center [513, 46] width 113 height 18
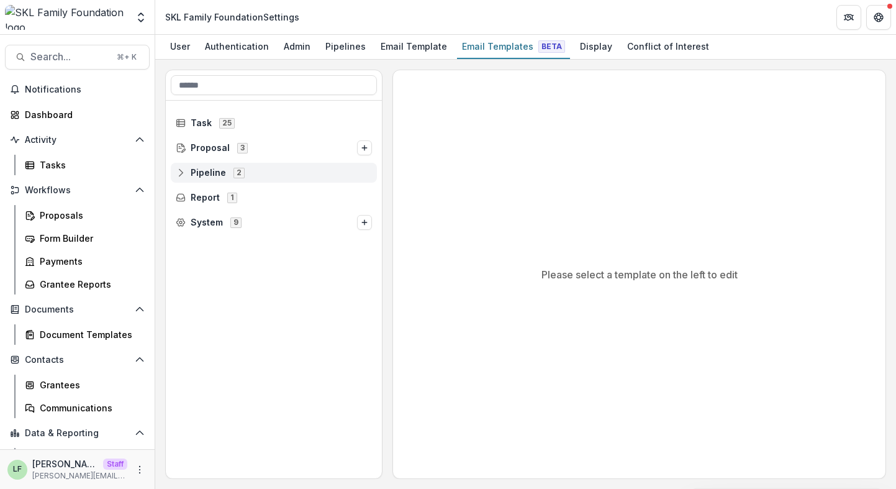
click at [248, 171] on span "Pipeline 2" at bounding box center [274, 172] width 196 height 11
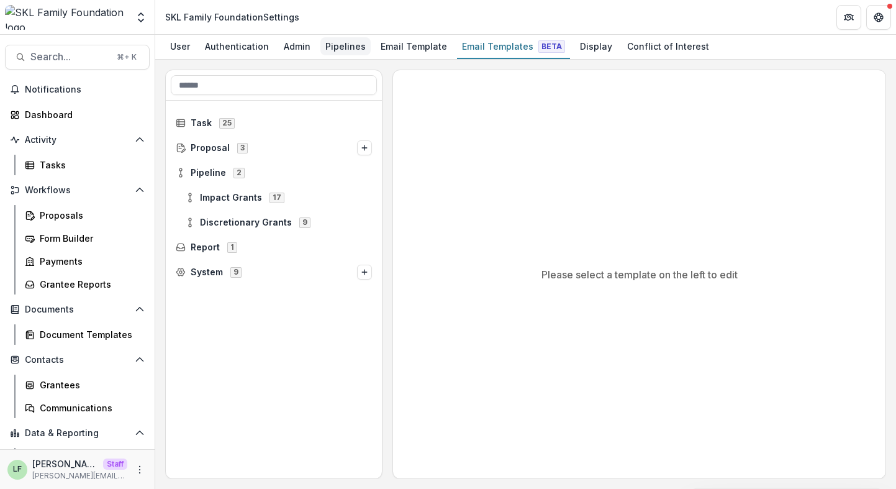
click at [335, 45] on div "Pipelines" at bounding box center [345, 46] width 50 height 18
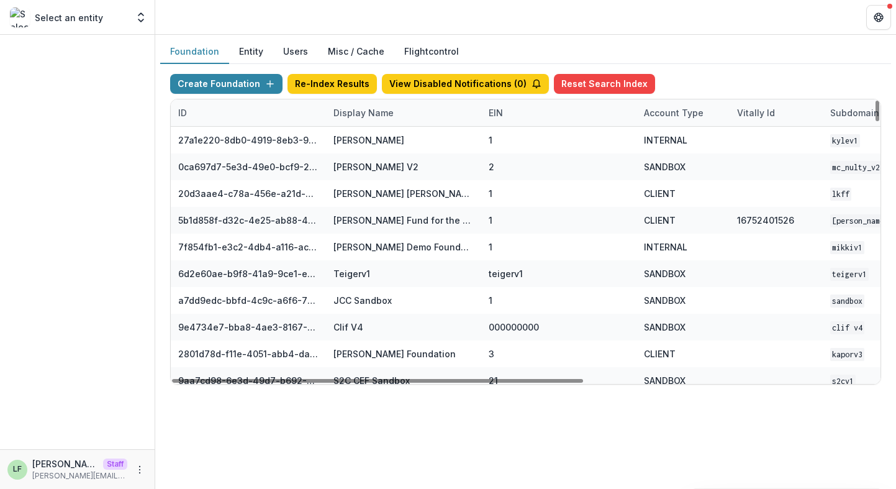
click at [370, 116] on div "Display Name" at bounding box center [363, 112] width 75 height 13
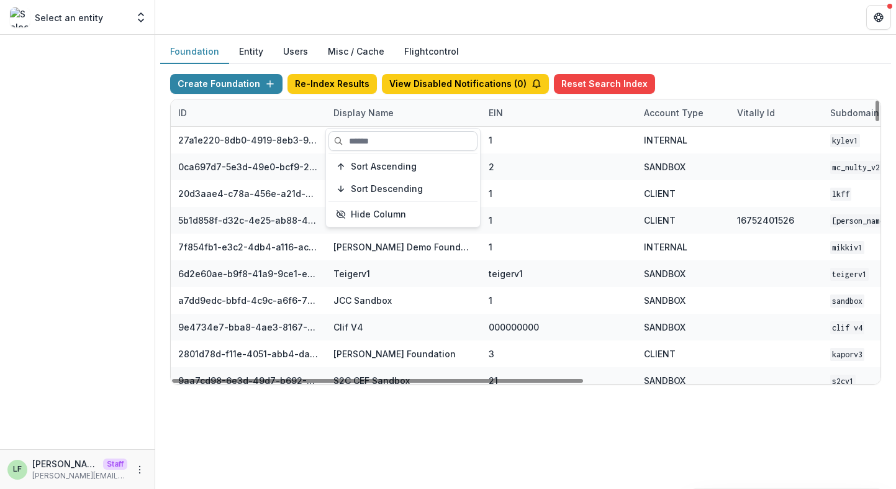
click at [370, 141] on input at bounding box center [403, 141] width 149 height 20
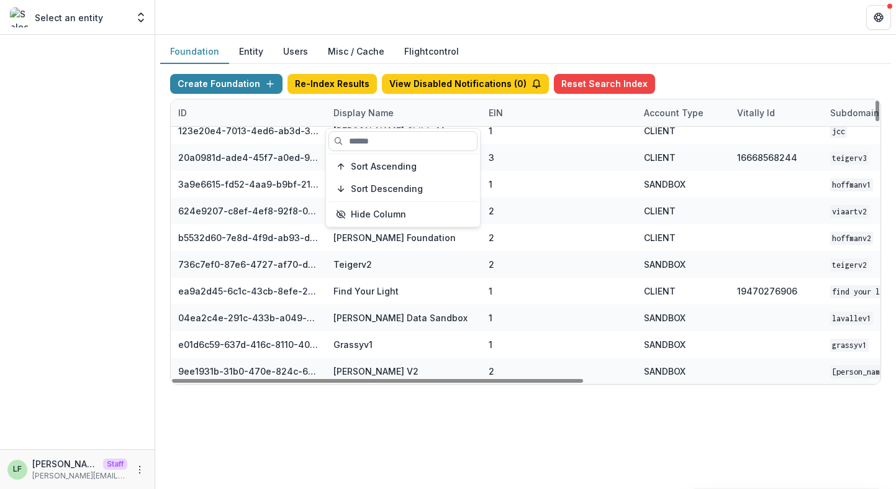
scroll to position [651, 0]
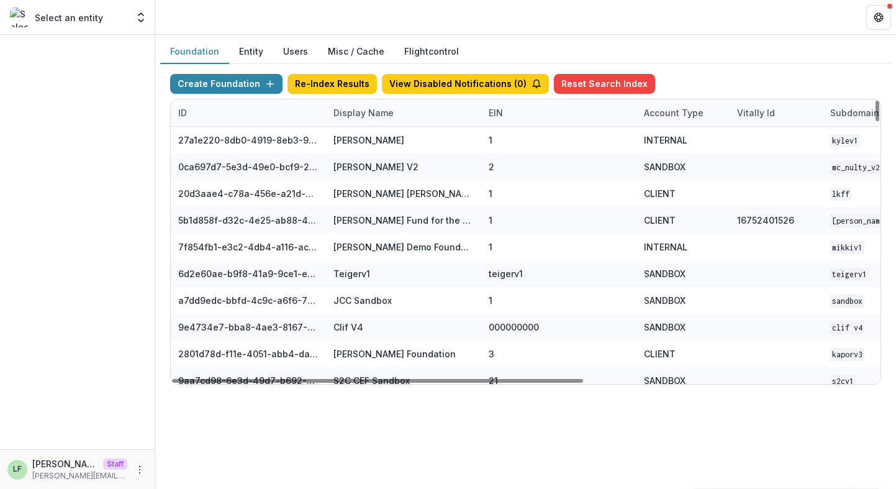
click at [353, 116] on div "Display Name" at bounding box center [363, 112] width 75 height 13
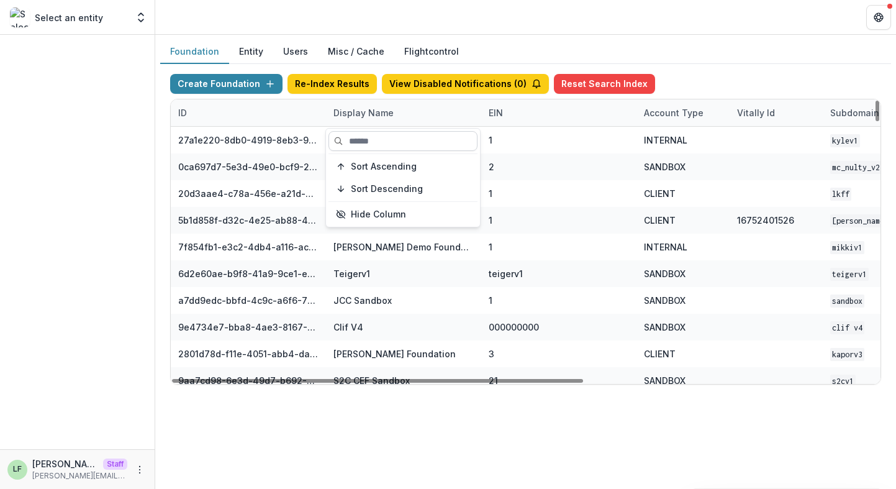
click at [364, 141] on input at bounding box center [403, 141] width 149 height 20
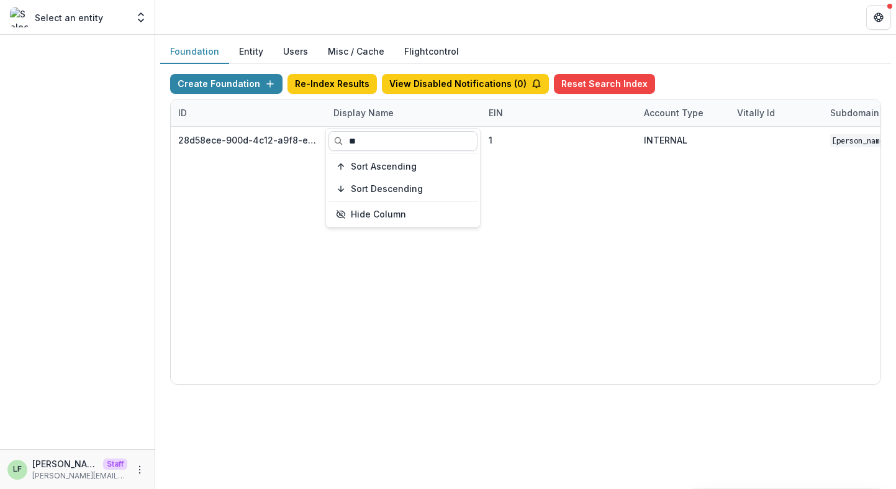
type input "*"
type input "****"
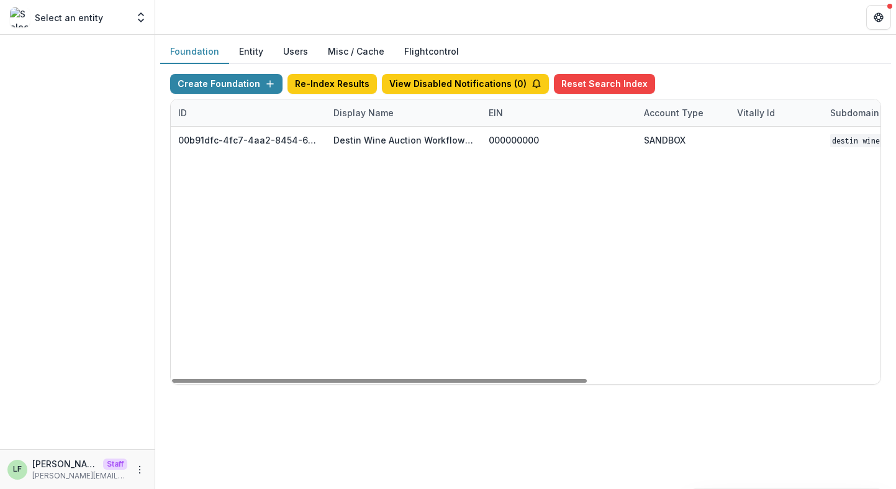
click at [535, 179] on div "00b91dfc-4fc7-4aa2-8454-6482452217a3 Destin Wine Auction Workflow Sandbox 00000…" at bounding box center [776, 255] width 1211 height 257
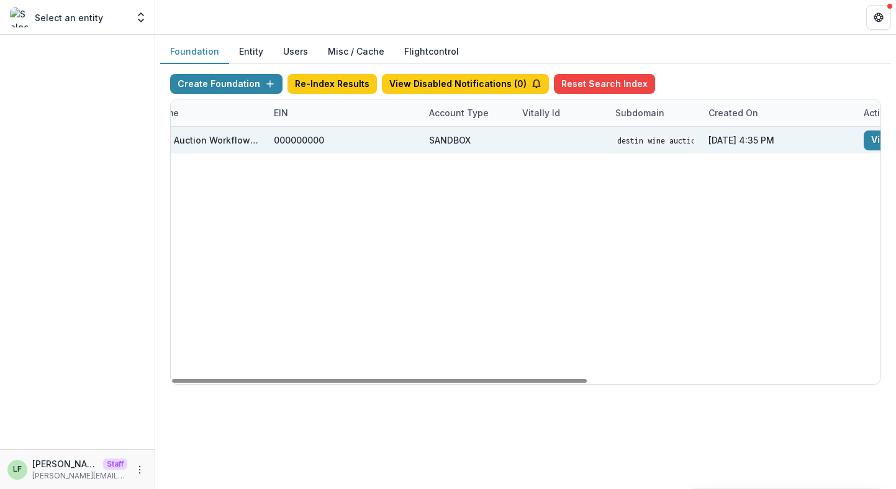
scroll to position [0, 464]
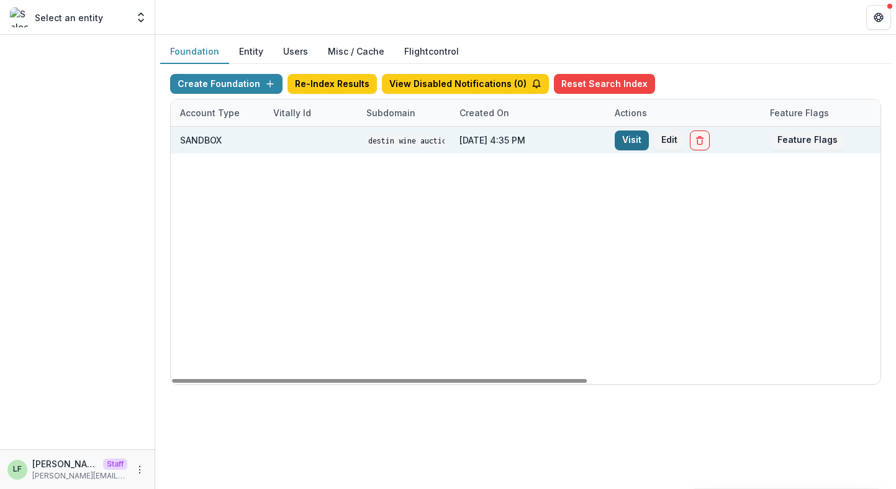
click at [637, 146] on link "Visit" at bounding box center [632, 140] width 34 height 20
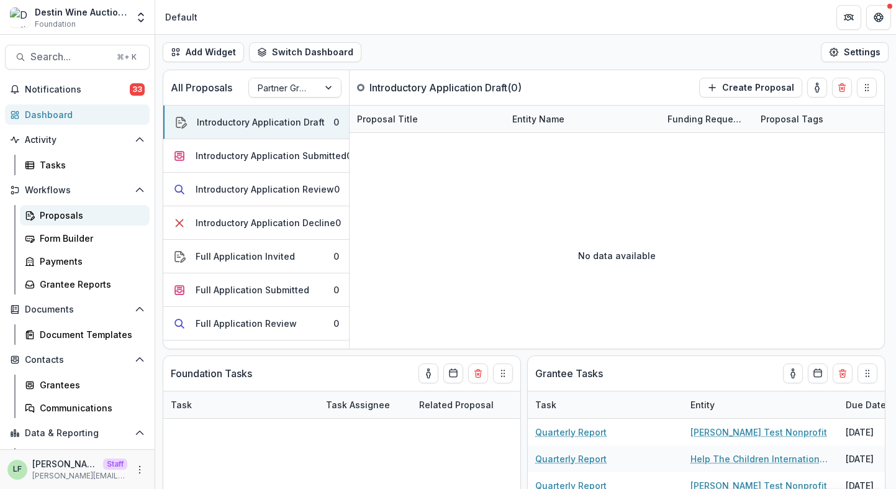
click at [65, 215] on div "Proposals" at bounding box center [90, 215] width 100 height 13
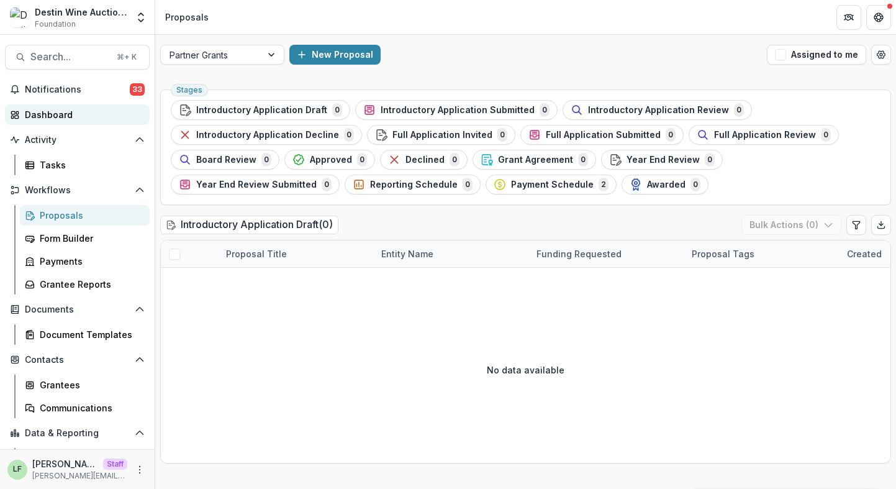
click at [76, 112] on div "Dashboard" at bounding box center [82, 114] width 115 height 13
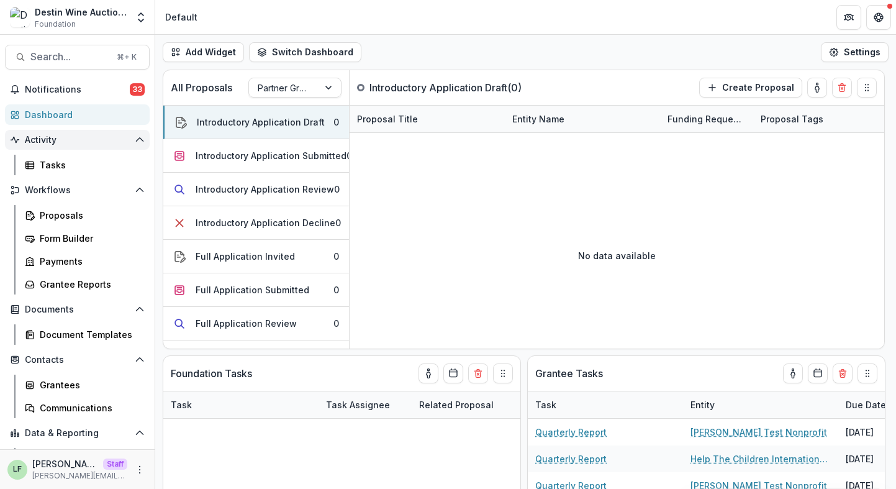
click at [65, 135] on span "Activity" at bounding box center [77, 140] width 105 height 11
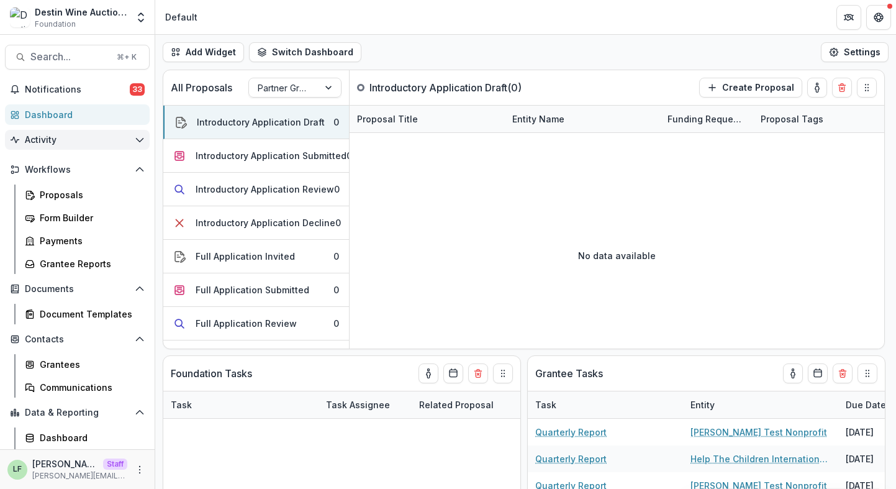
click at [59, 140] on span "Activity" at bounding box center [77, 140] width 105 height 11
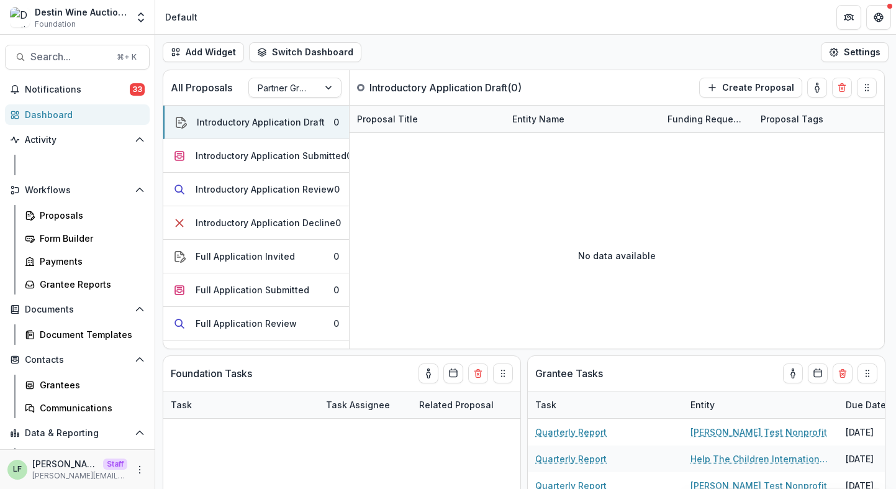
click at [60, 159] on div "Tasks" at bounding box center [90, 164] width 100 height 13
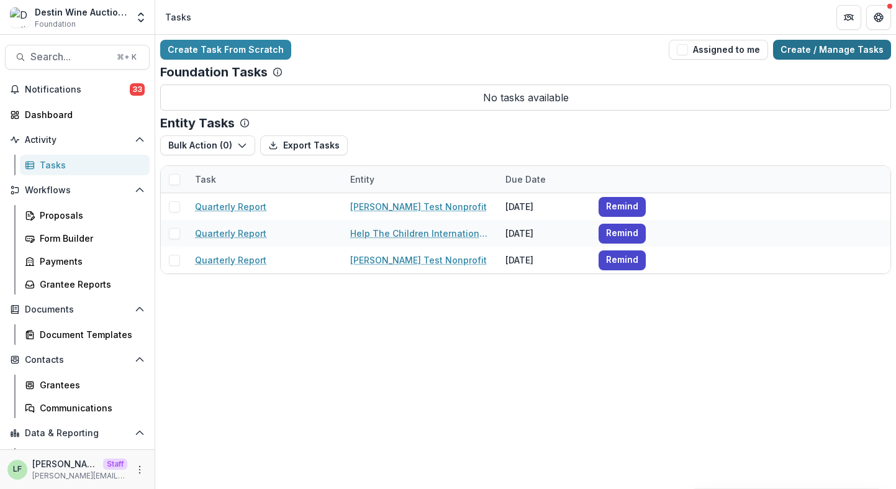
click at [857, 54] on link "Create / Manage Tasks" at bounding box center [832, 50] width 118 height 20
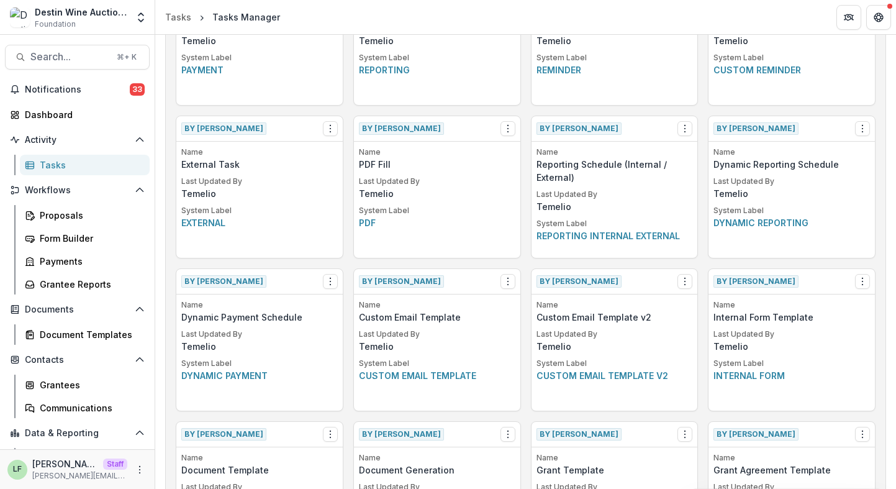
scroll to position [243, 0]
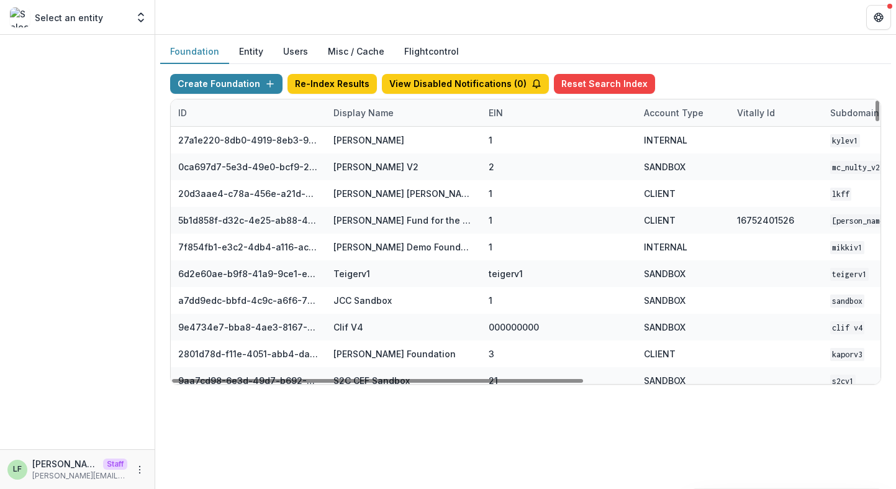
click at [351, 111] on div "Display Name" at bounding box center [363, 112] width 75 height 13
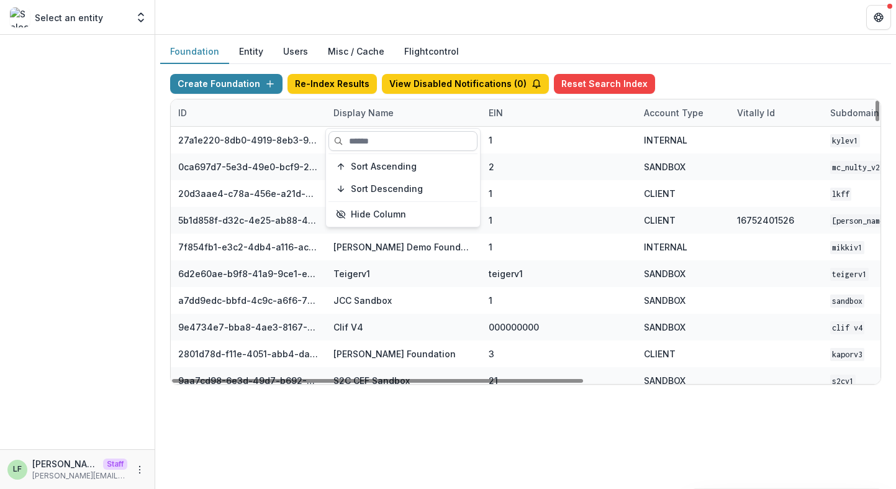
click at [354, 143] on input at bounding box center [403, 141] width 149 height 20
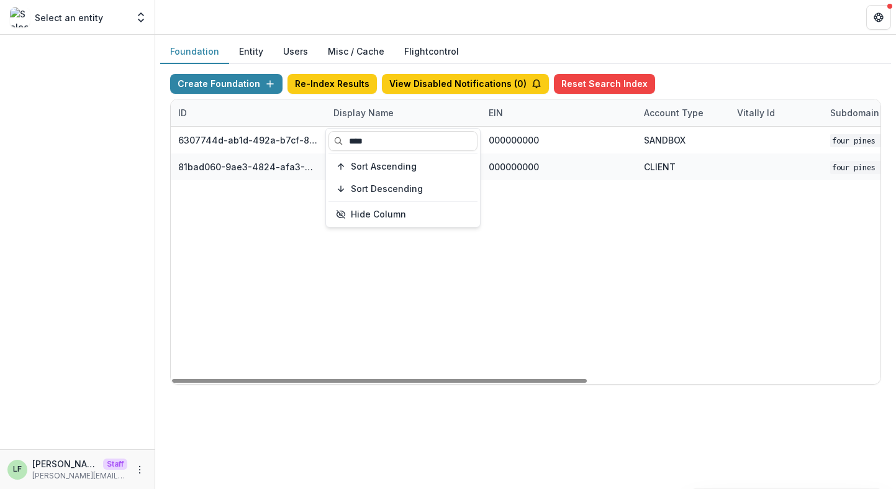
type input "****"
click at [569, 235] on div "6307744d-ab1d-492a-b7cf-8b923549dd23 Four Pines Fund Workflow Sandbox 000000000…" at bounding box center [776, 255] width 1211 height 257
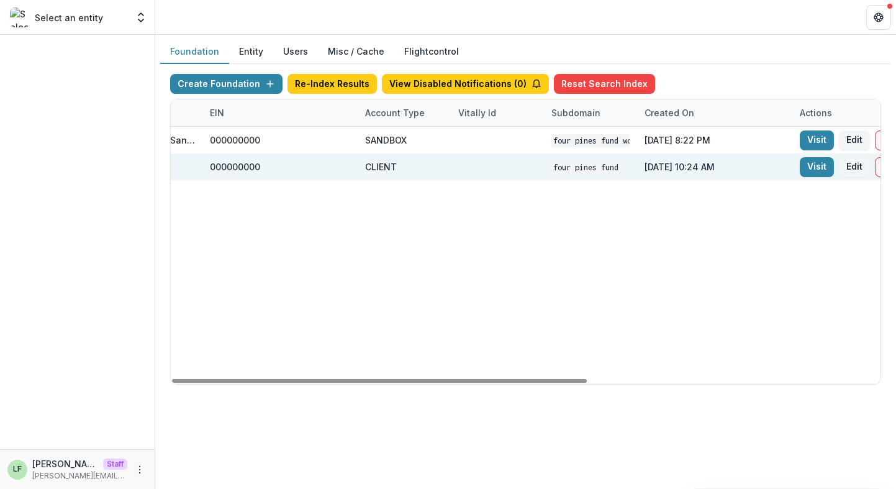
scroll to position [0, 287]
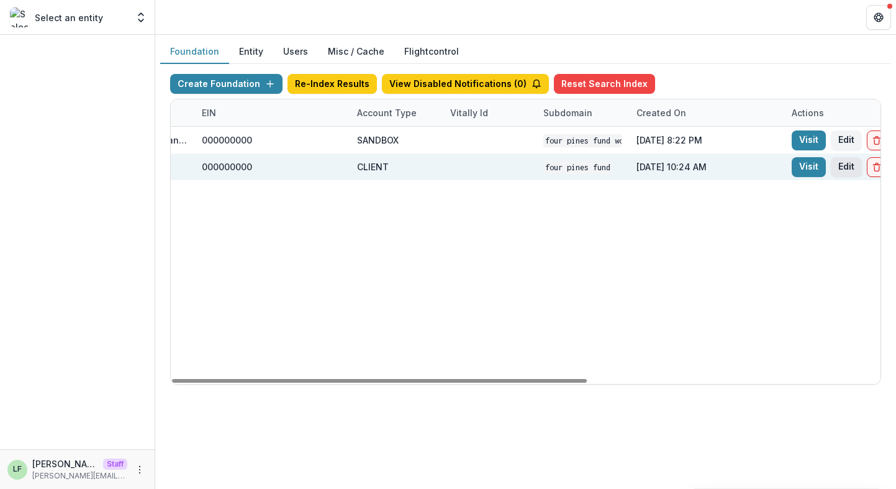
click at [852, 166] on button "Edit" at bounding box center [846, 167] width 31 height 20
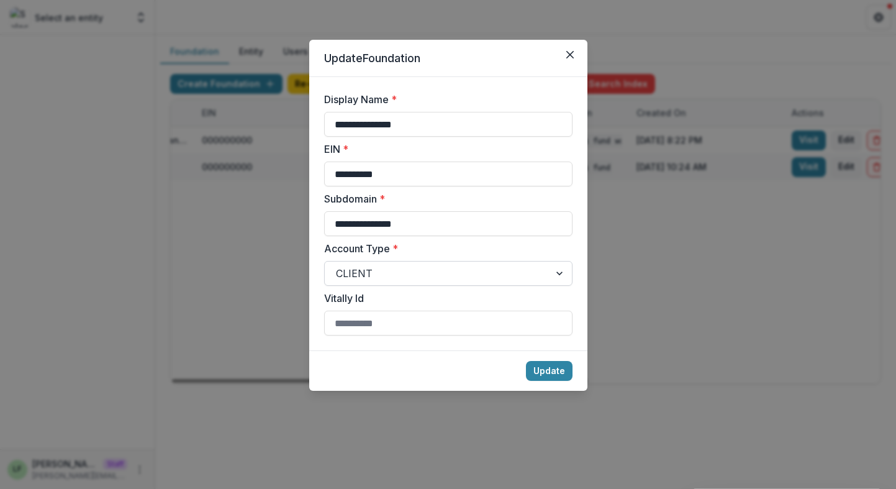
click at [417, 271] on div at bounding box center [437, 273] width 202 height 17
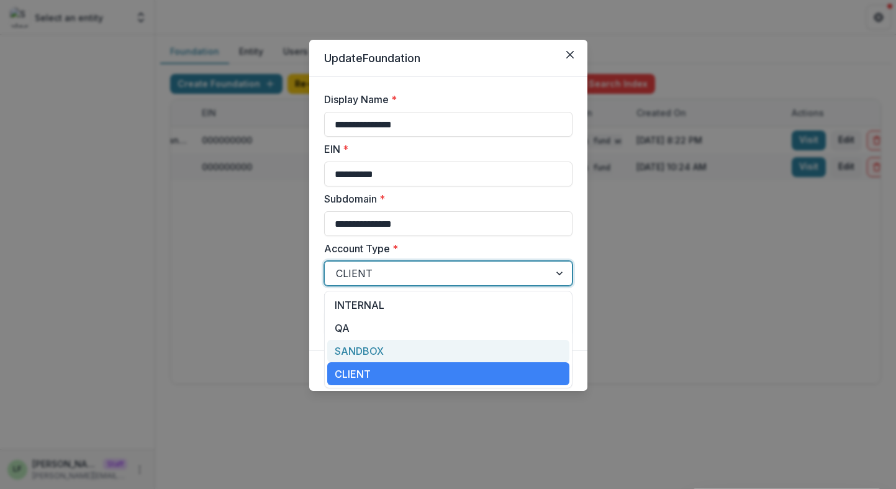
click at [412, 351] on div "SANDBOX" at bounding box center [448, 351] width 242 height 23
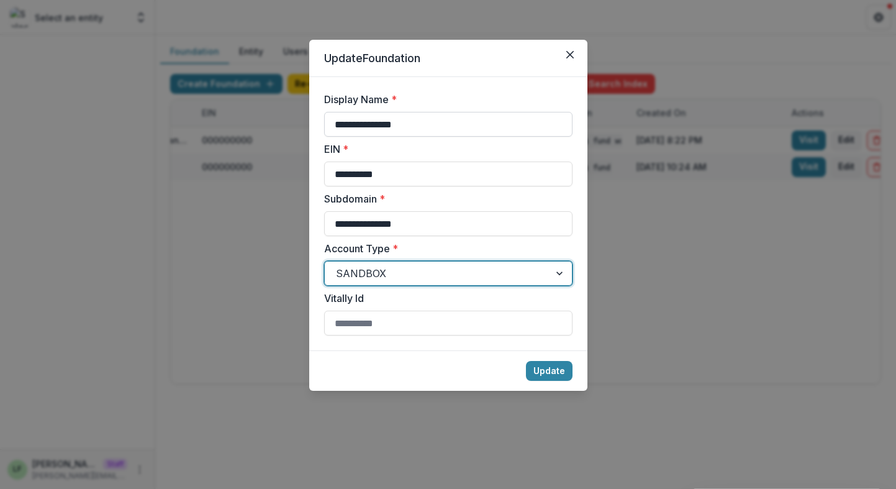
click at [435, 130] on input "**********" at bounding box center [448, 124] width 248 height 25
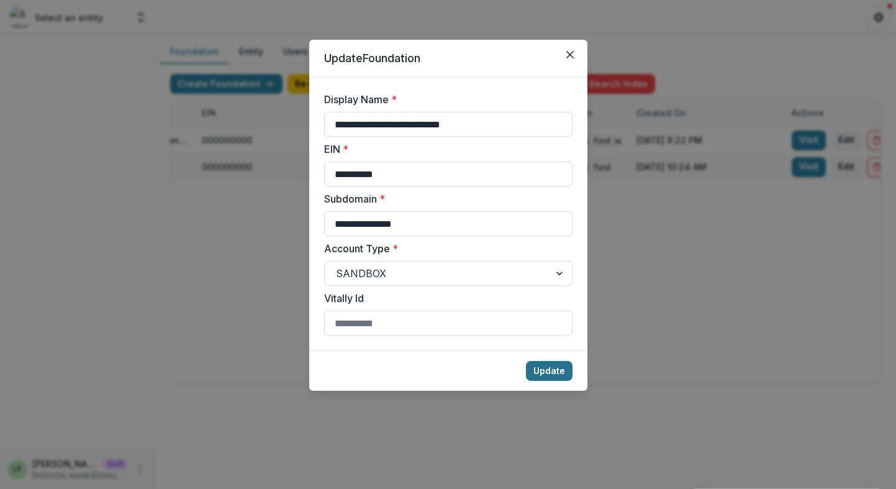
type input "**********"
click at [550, 368] on button "Update" at bounding box center [549, 371] width 47 height 20
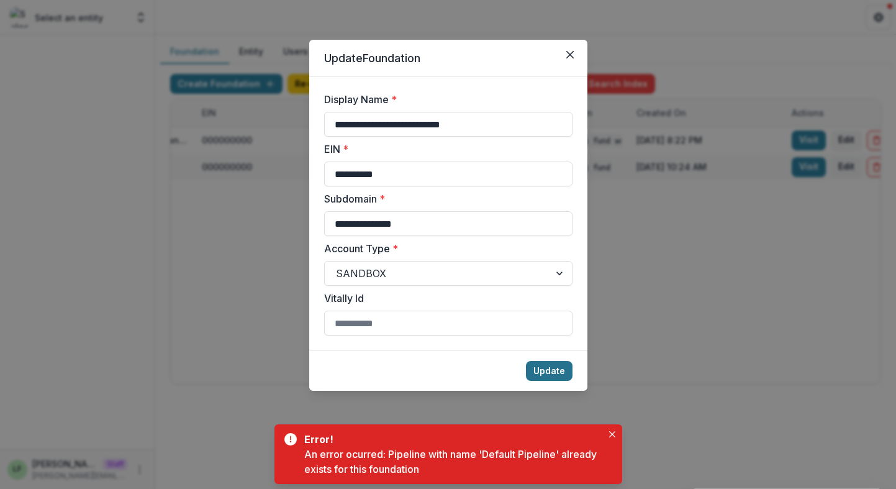
click at [553, 370] on button "Update" at bounding box center [549, 371] width 47 height 20
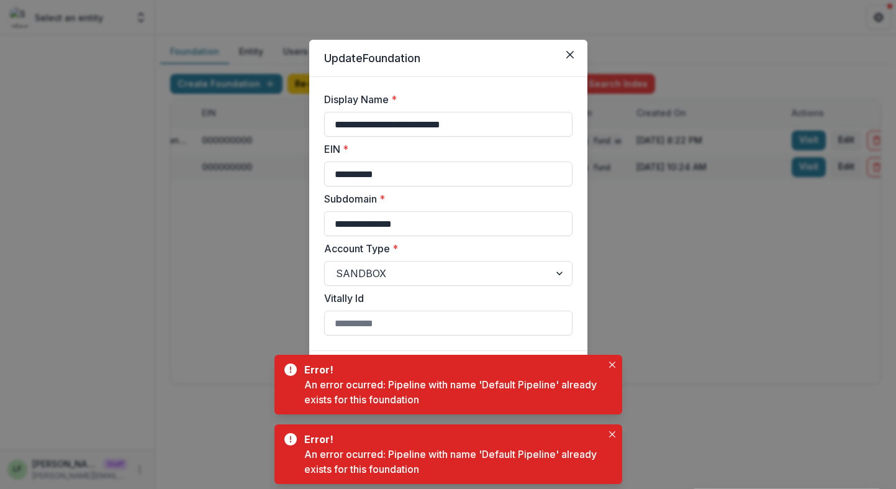
click at [568, 306] on div "Vitally Id" at bounding box center [448, 313] width 248 height 45
click at [569, 51] on icon "Close" at bounding box center [569, 54] width 7 height 7
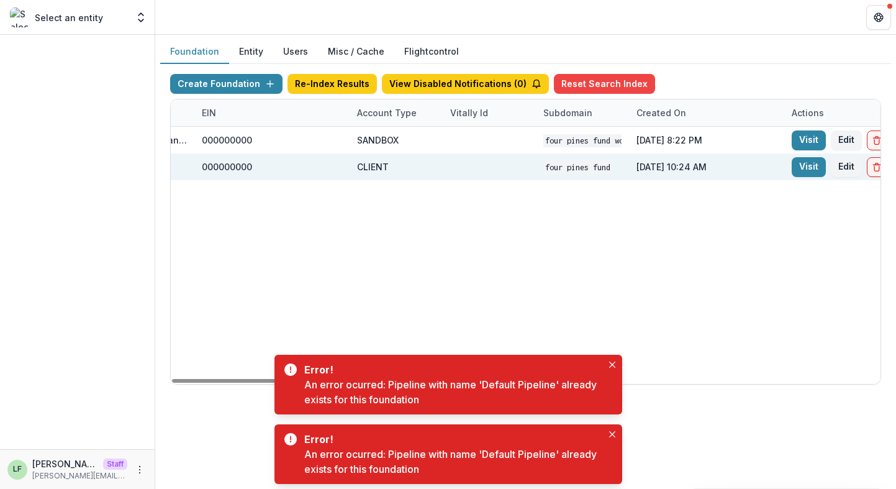
click at [547, 171] on code "Four Pines Fund" at bounding box center [577, 167] width 69 height 13
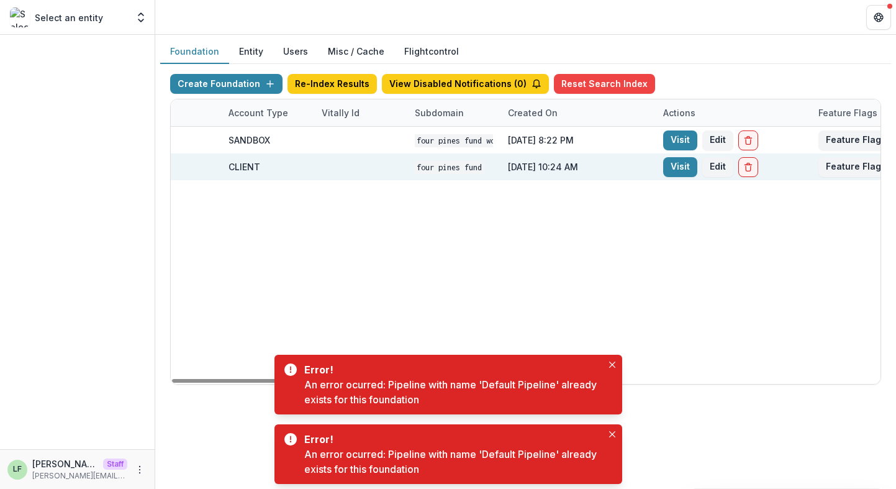
scroll to position [0, 417]
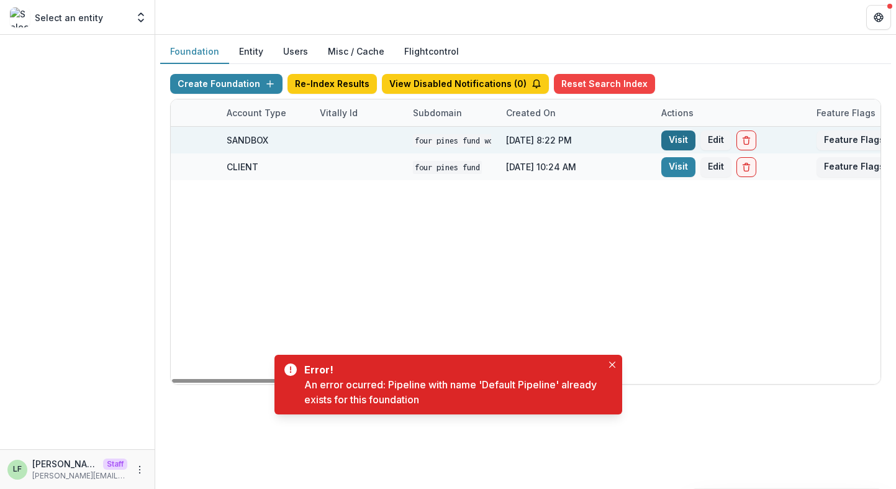
click at [674, 143] on link "Visit" at bounding box center [678, 140] width 34 height 20
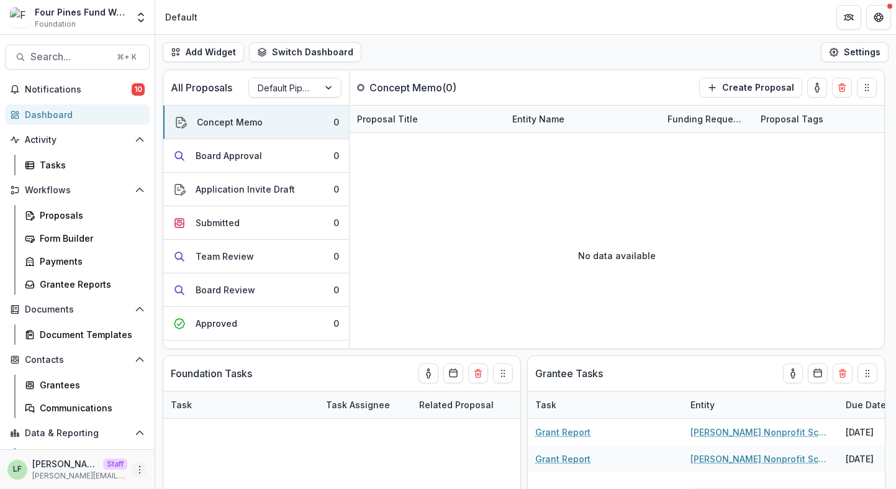
click at [140, 466] on icon "More" at bounding box center [140, 470] width 10 height 10
click at [195, 440] on link "User Settings" at bounding box center [218, 443] width 133 height 20
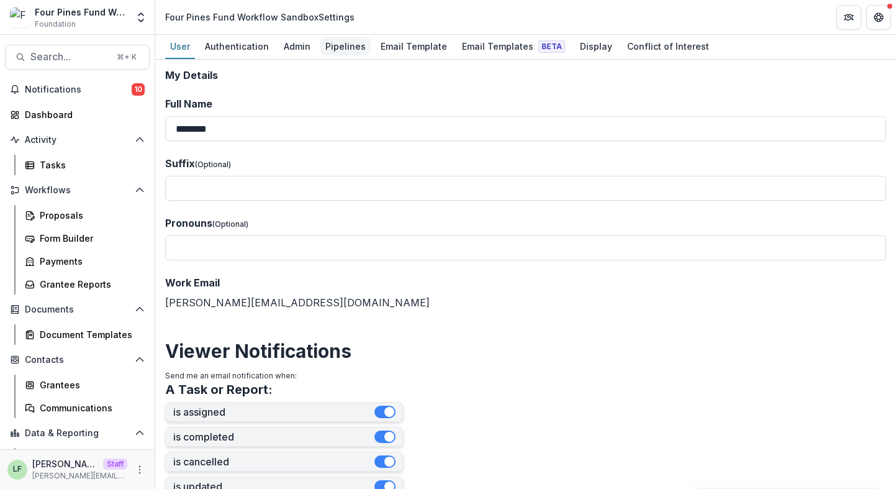
click at [355, 44] on div "Pipelines" at bounding box center [345, 46] width 50 height 18
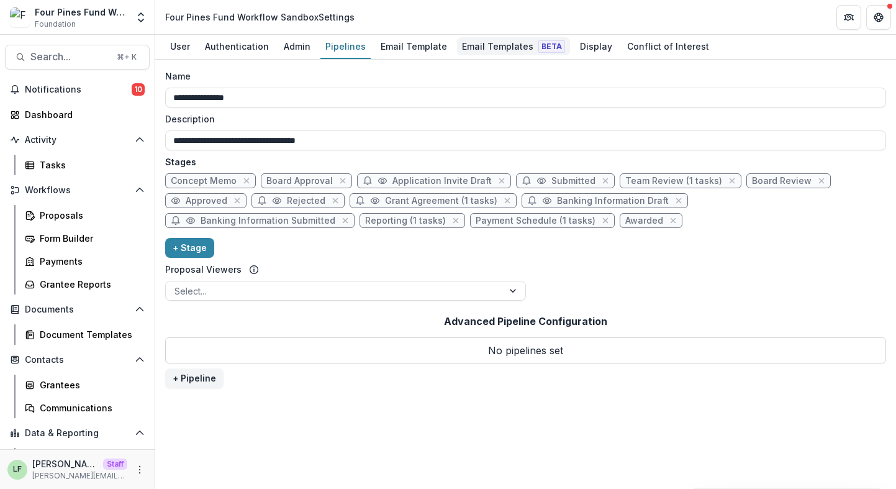
click at [469, 35] on link "Email Templates Beta" at bounding box center [513, 47] width 113 height 24
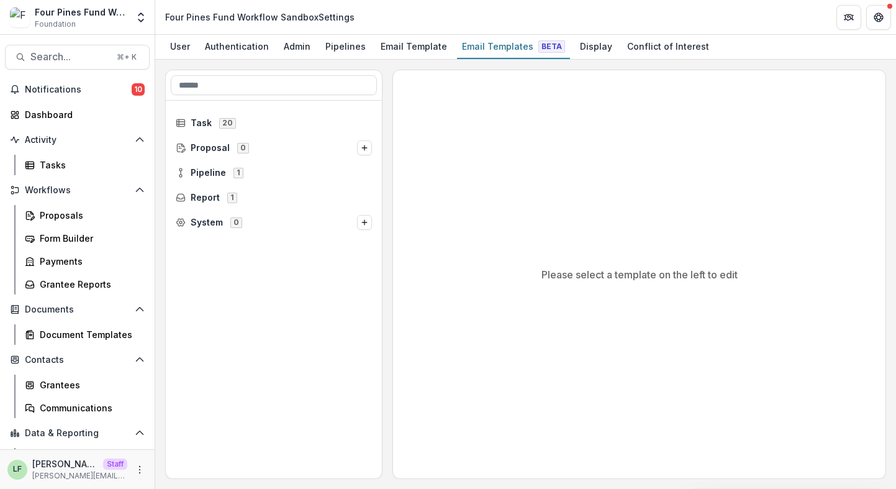
click at [169, 171] on div "Pipeline 1" at bounding box center [274, 172] width 216 height 25
click at [57, 163] on div "Tasks" at bounding box center [90, 164] width 100 height 13
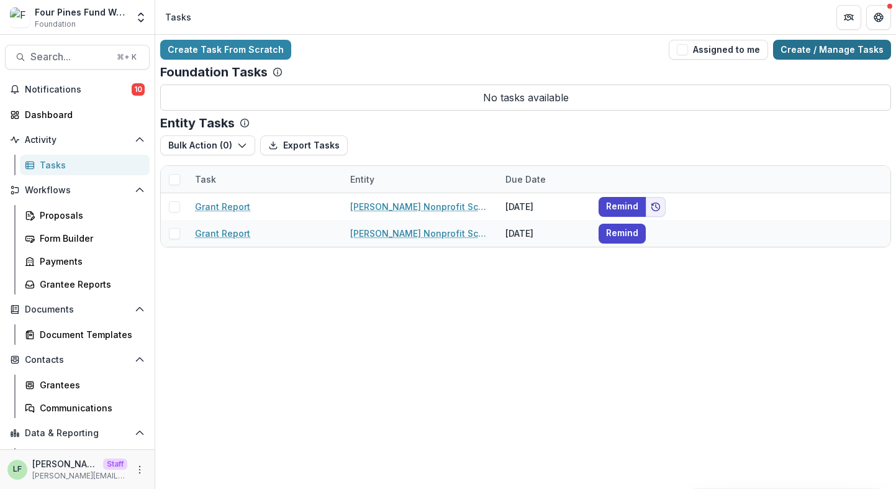
click at [830, 44] on link "Create / Manage Tasks" at bounding box center [832, 50] width 118 height 20
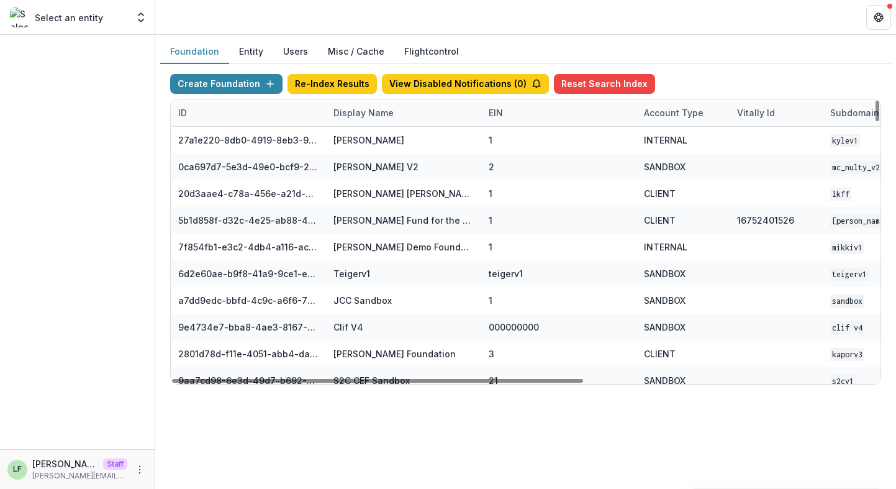
click at [366, 109] on div "Display Name" at bounding box center [363, 112] width 75 height 13
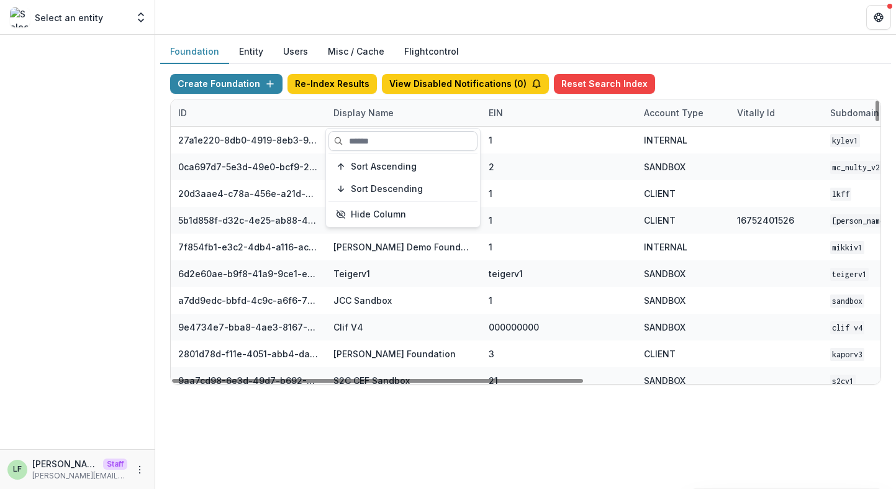
click at [372, 137] on input at bounding box center [403, 141] width 149 height 20
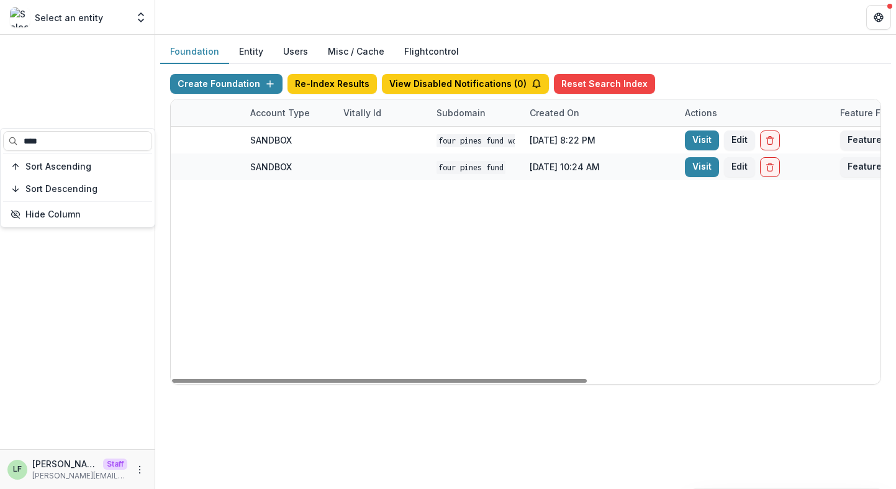
scroll to position [0, 429]
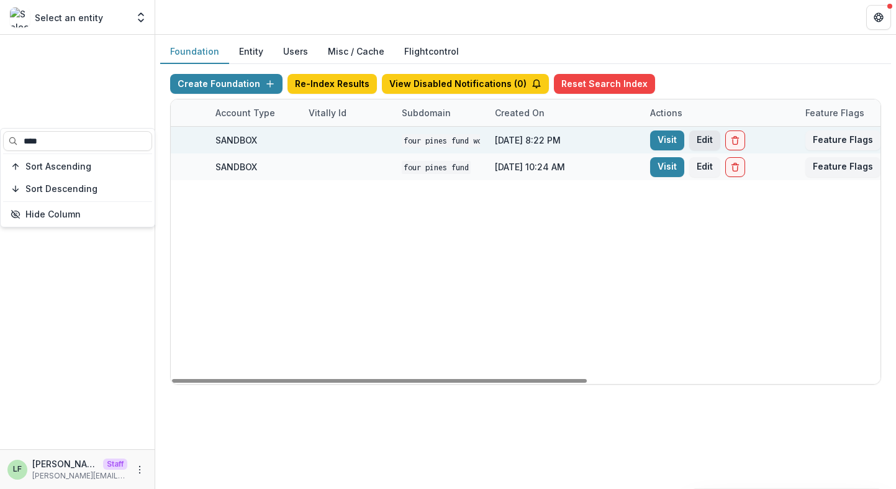
type input "****"
click at [704, 137] on button "Edit" at bounding box center [704, 140] width 31 height 20
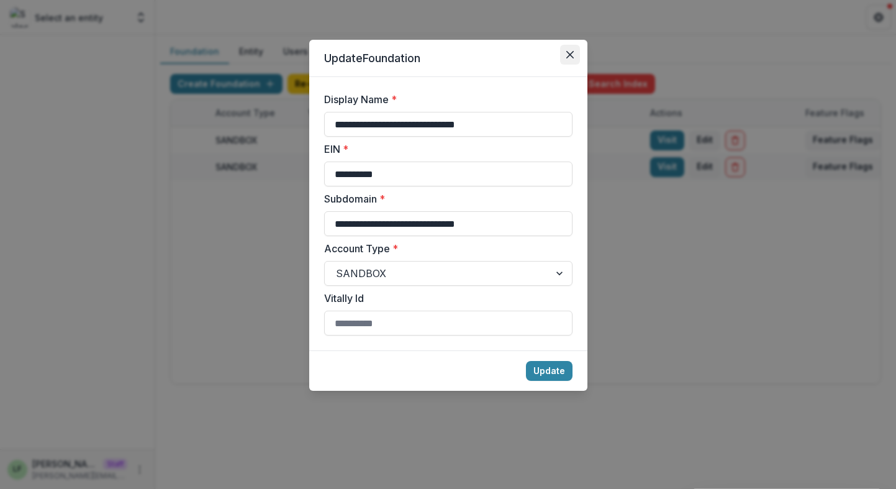
click at [563, 53] on button "Close" at bounding box center [570, 55] width 20 height 20
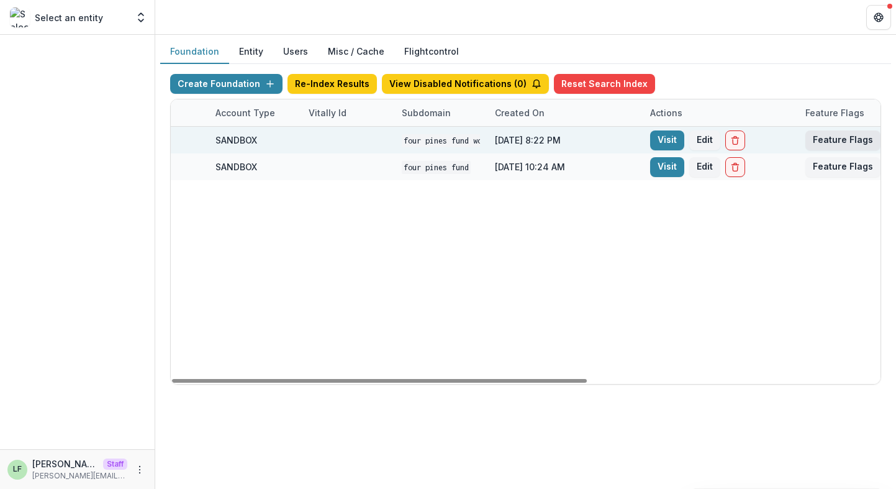
click at [842, 141] on button "Feature Flags" at bounding box center [842, 140] width 75 height 20
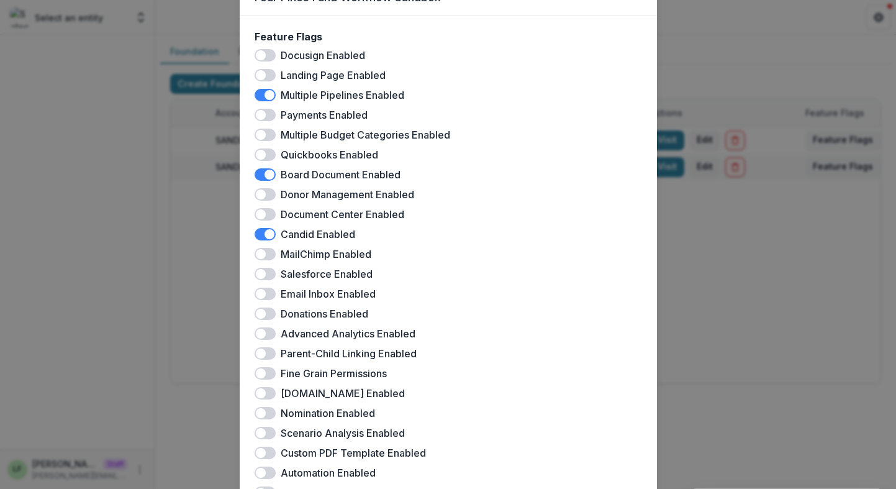
scroll to position [9, 0]
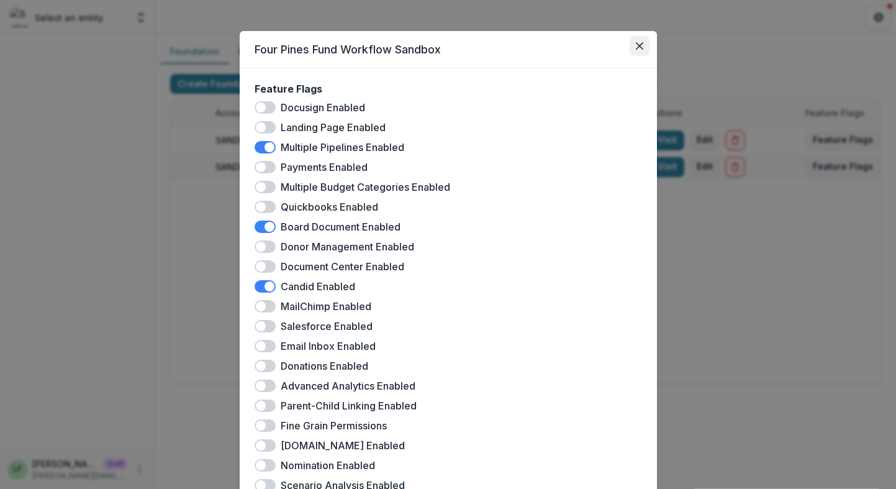
click at [633, 52] on button "Close" at bounding box center [640, 46] width 20 height 20
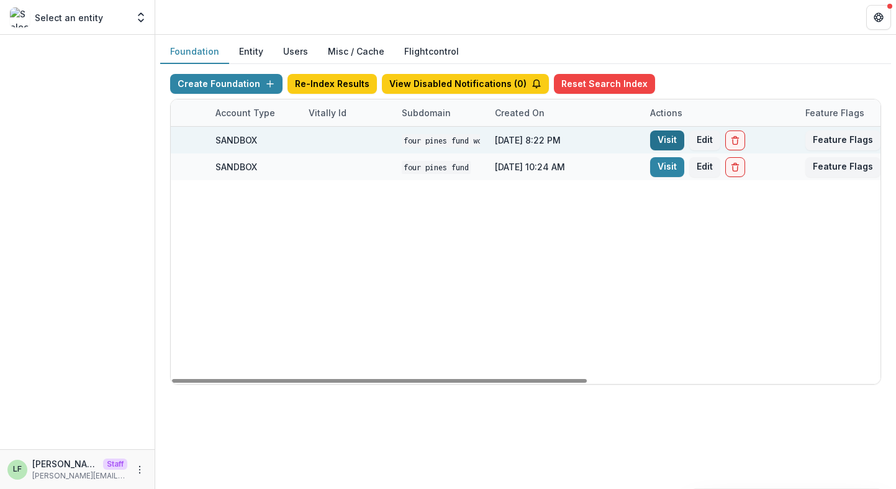
click at [661, 143] on link "Visit" at bounding box center [667, 140] width 34 height 20
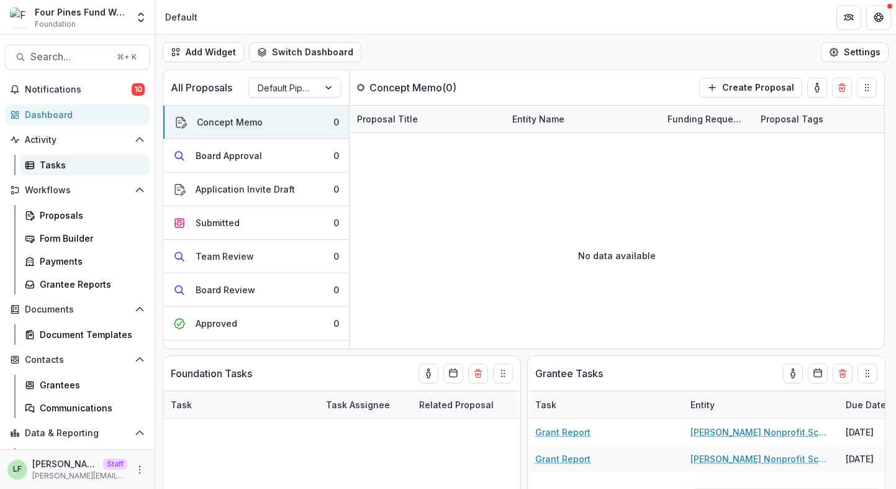
click at [94, 163] on div "Tasks" at bounding box center [90, 164] width 100 height 13
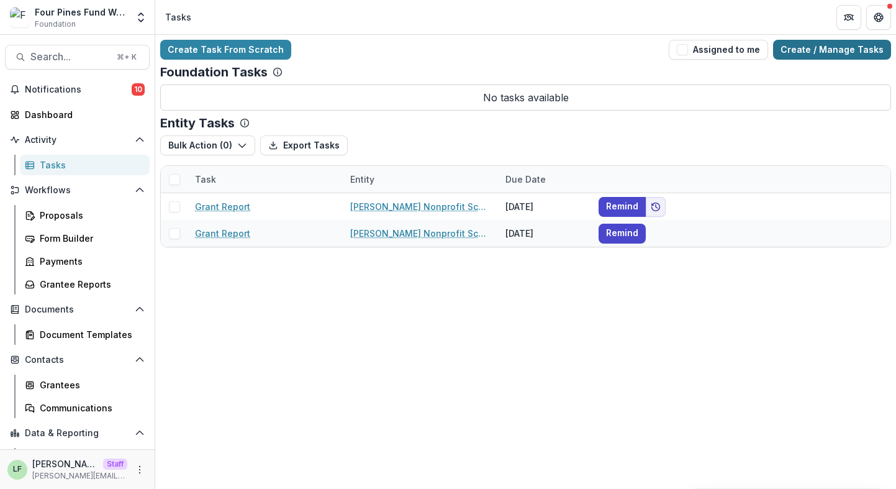
click at [816, 48] on link "Create / Manage Tasks" at bounding box center [832, 50] width 118 height 20
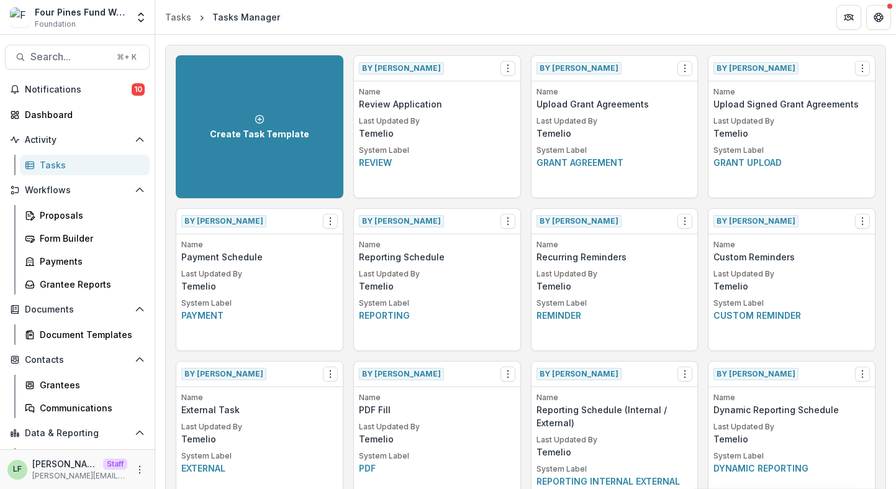
scroll to position [4, 0]
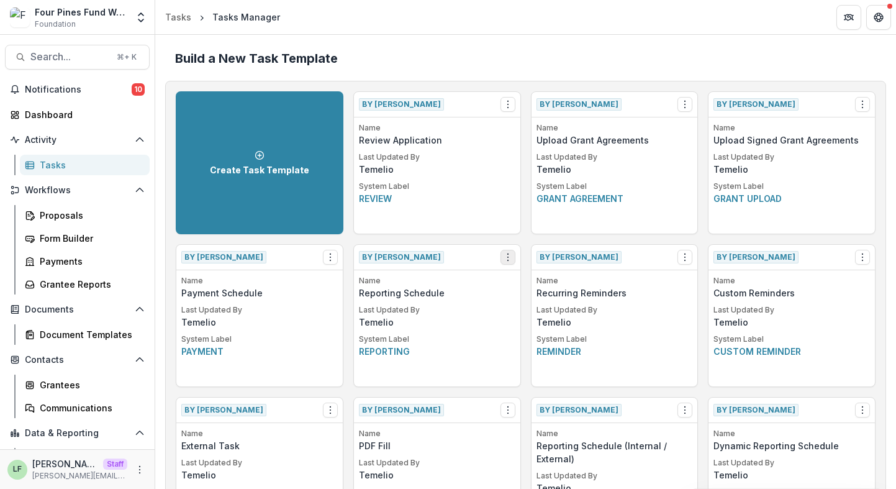
click at [503, 256] on icon "Options" at bounding box center [508, 257] width 10 height 10
click at [528, 279] on link "View" at bounding box center [578, 283] width 152 height 20
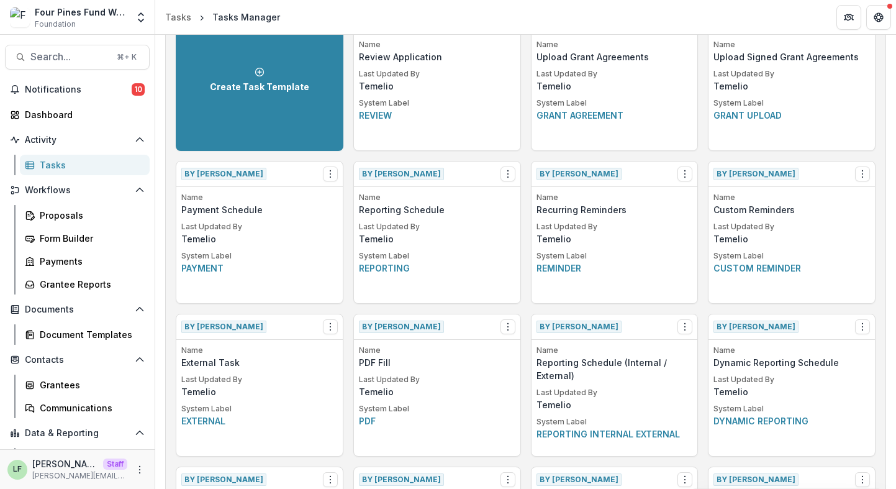
scroll to position [91, 0]
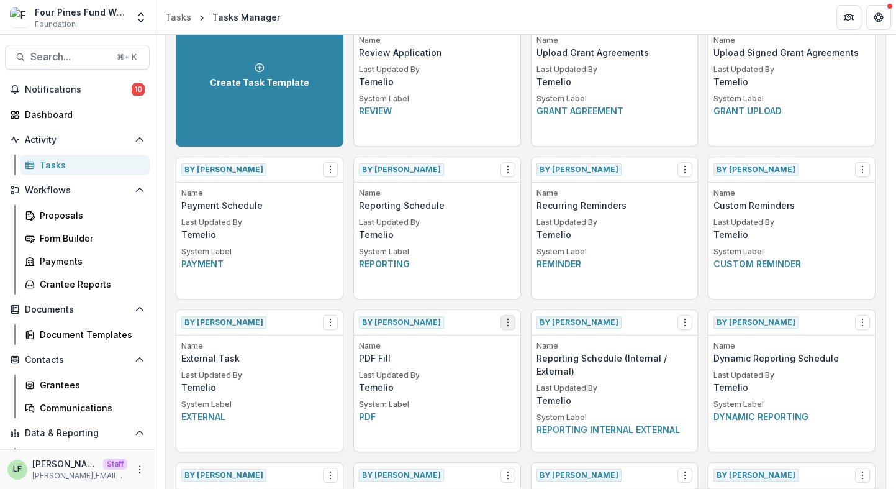
click at [510, 322] on icon "Options" at bounding box center [508, 322] width 10 height 10
click at [545, 347] on link "View" at bounding box center [578, 348] width 152 height 20
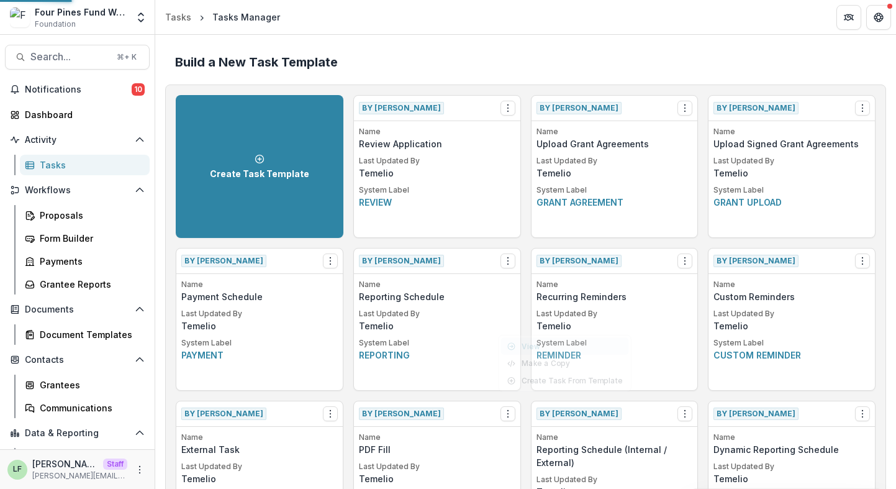
select select
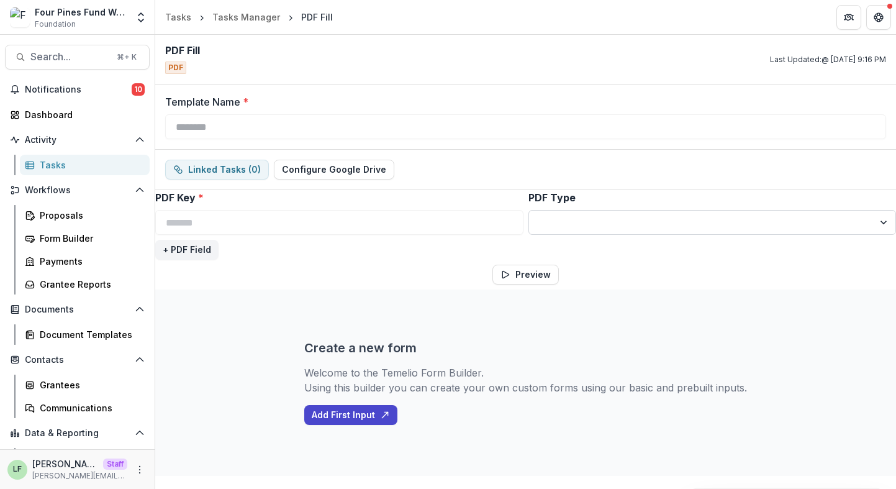
click at [573, 210] on select "**********" at bounding box center [712, 222] width 368 height 25
